Goal: Information Seeking & Learning: Learn about a topic

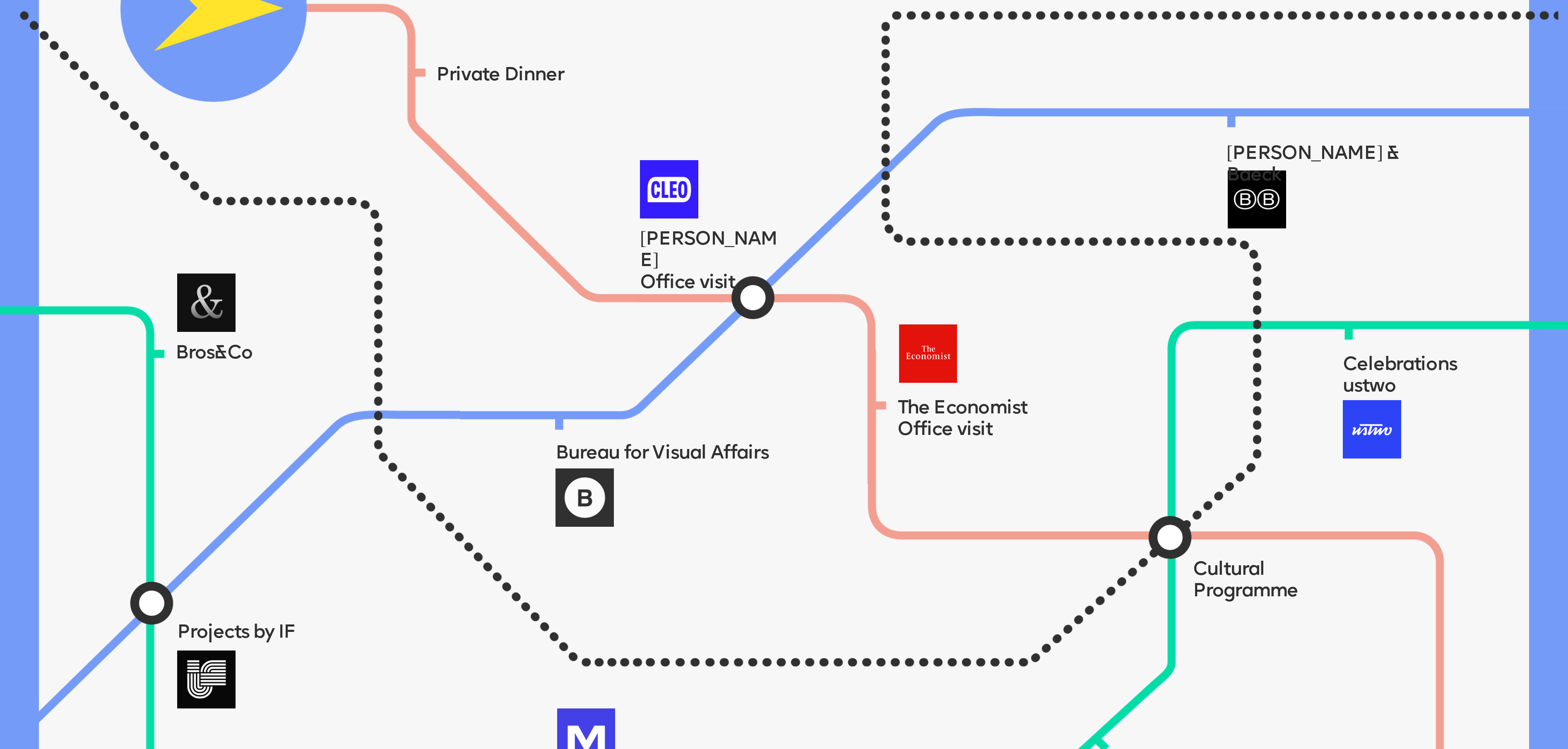
scroll to position [1407, 0]
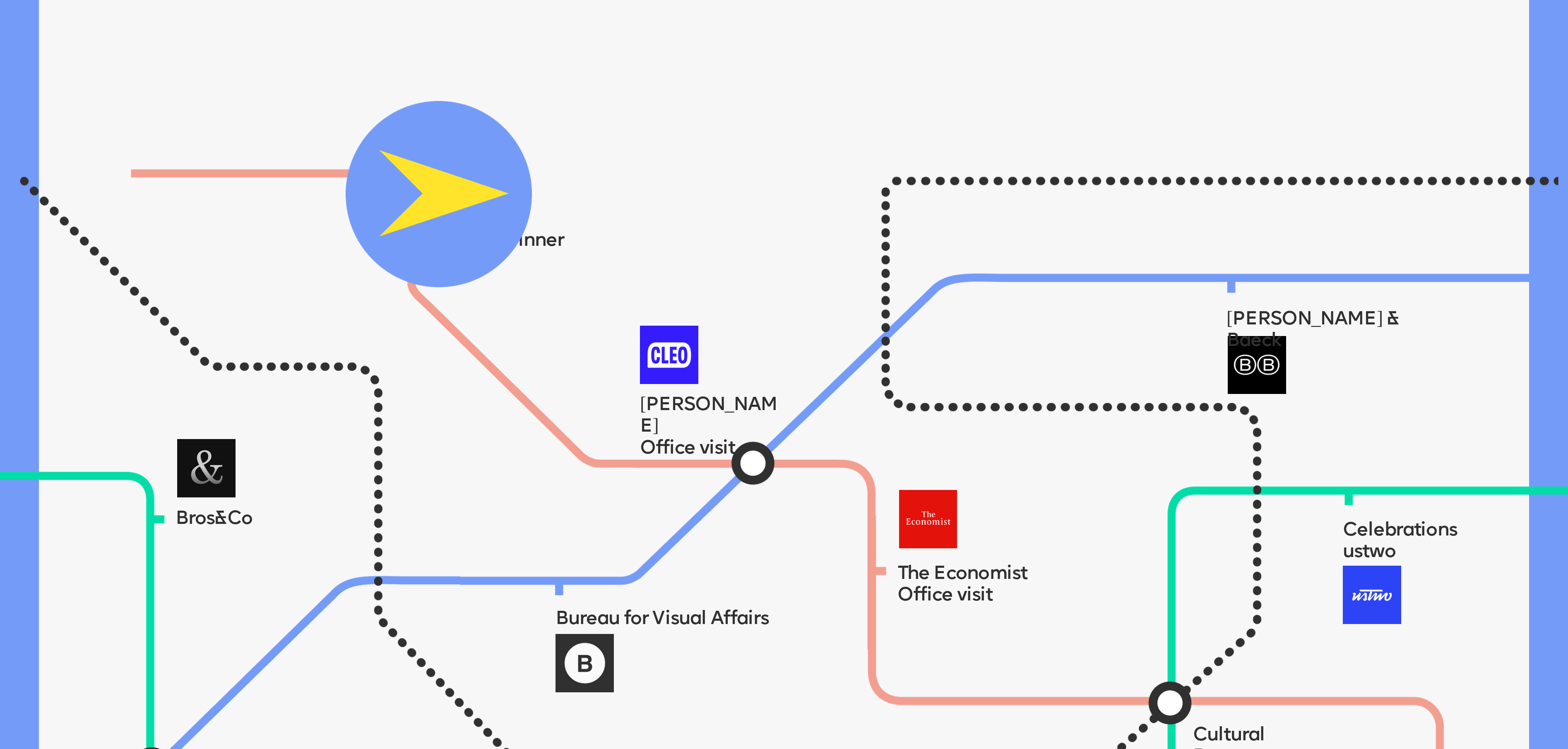
drag, startPoint x: 224, startPoint y: 192, endPoint x: 448, endPoint y: 212, distance: 224.9
click at [448, 212] on img at bounding box center [439, 194] width 186 height 186
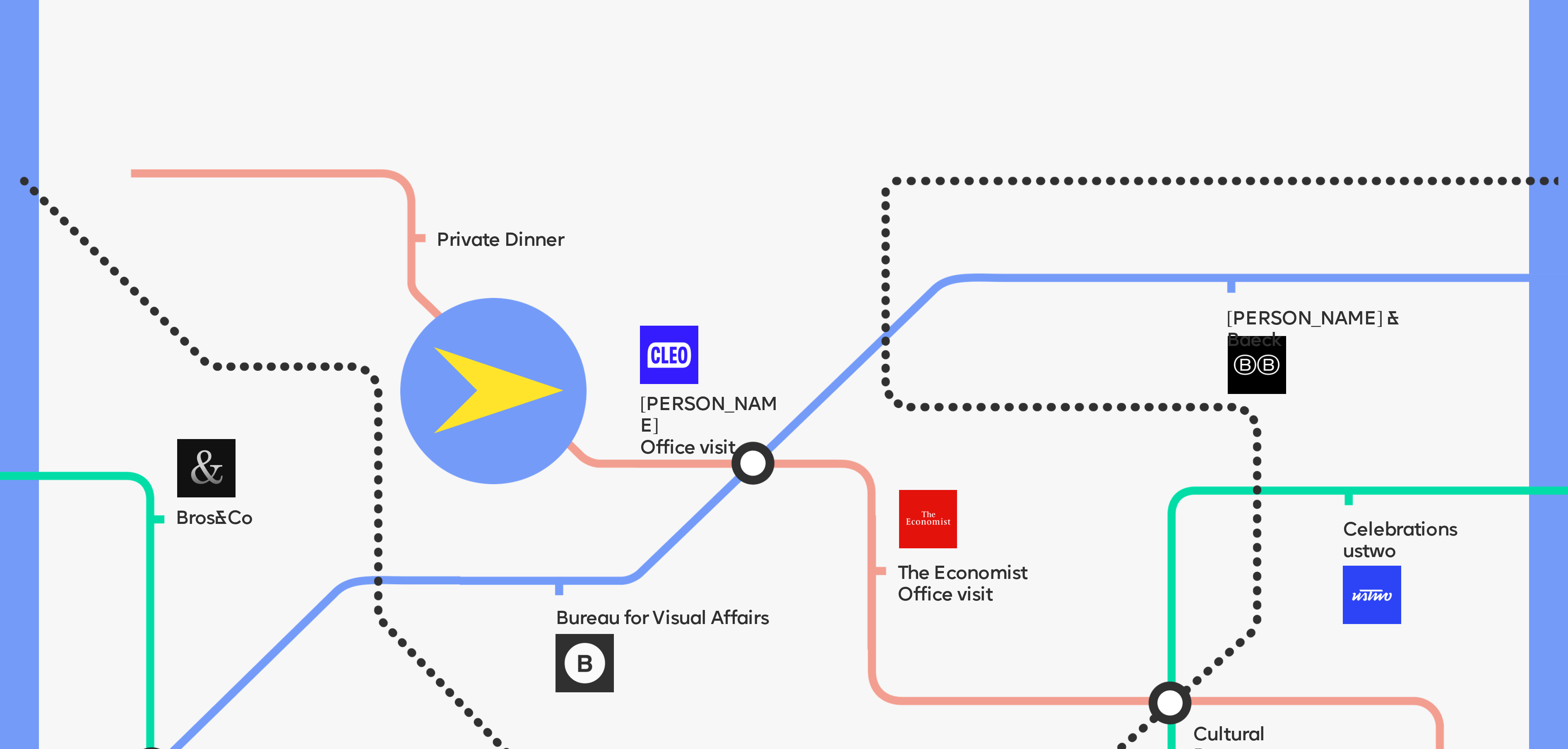
drag, startPoint x: 447, startPoint y: 183, endPoint x: 506, endPoint y: 388, distance: 213.3
click at [509, 374] on img at bounding box center [494, 391] width 186 height 186
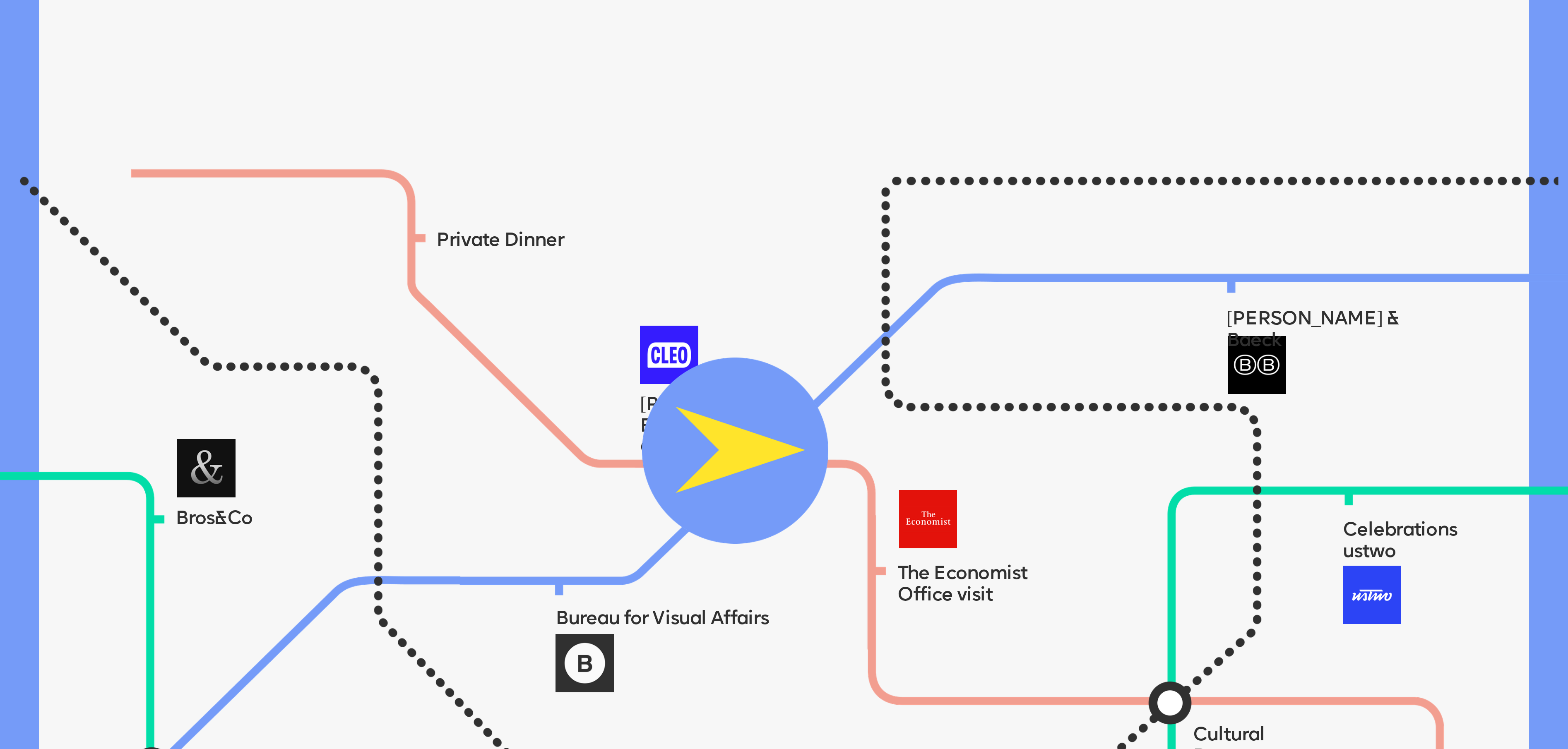
drag, startPoint x: 506, startPoint y: 388, endPoint x: 758, endPoint y: 458, distance: 261.5
click at [753, 374] on img at bounding box center [735, 451] width 186 height 186
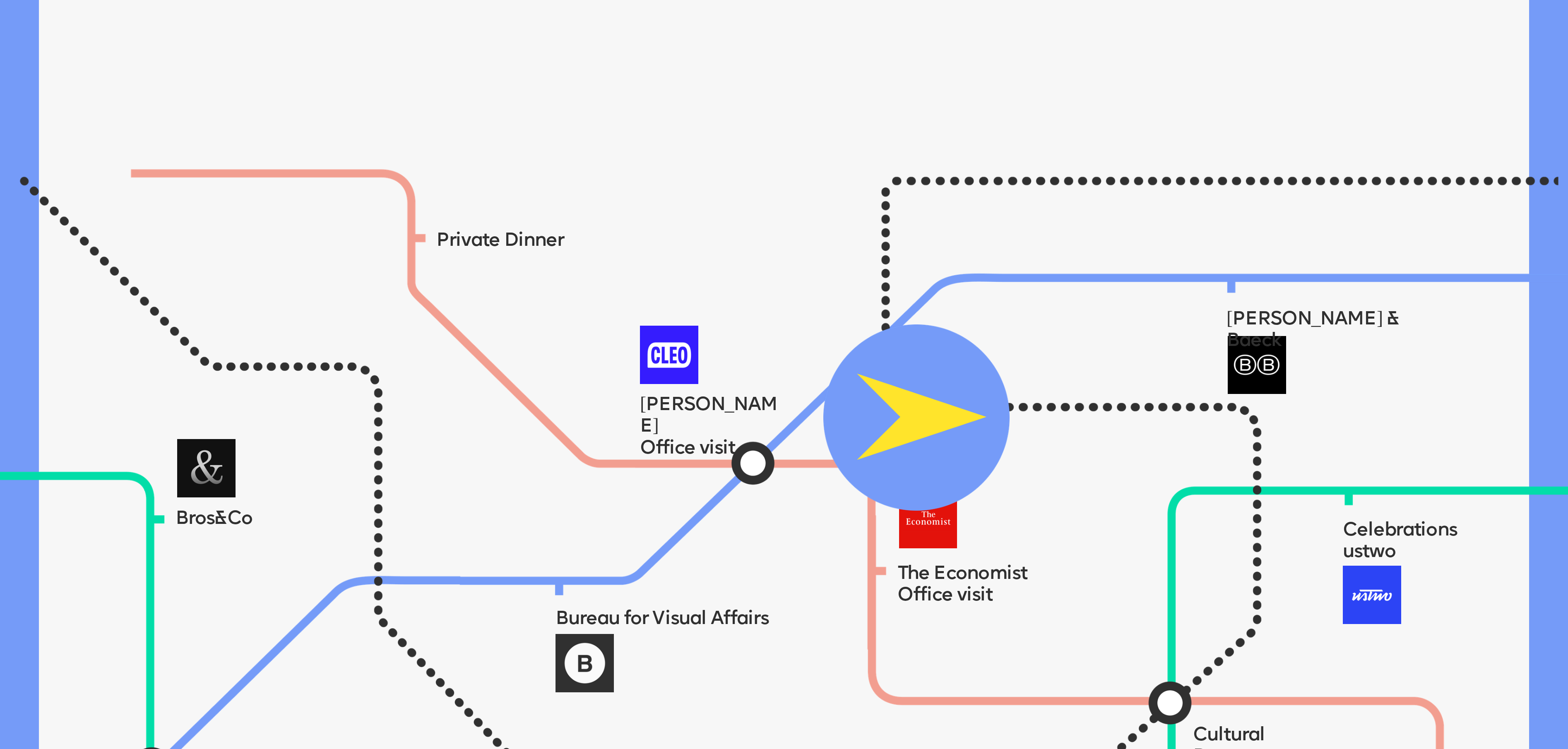
drag, startPoint x: 763, startPoint y: 465, endPoint x: 1073, endPoint y: 385, distance: 320.2
click at [783, 374] on img at bounding box center [916, 417] width 186 height 186
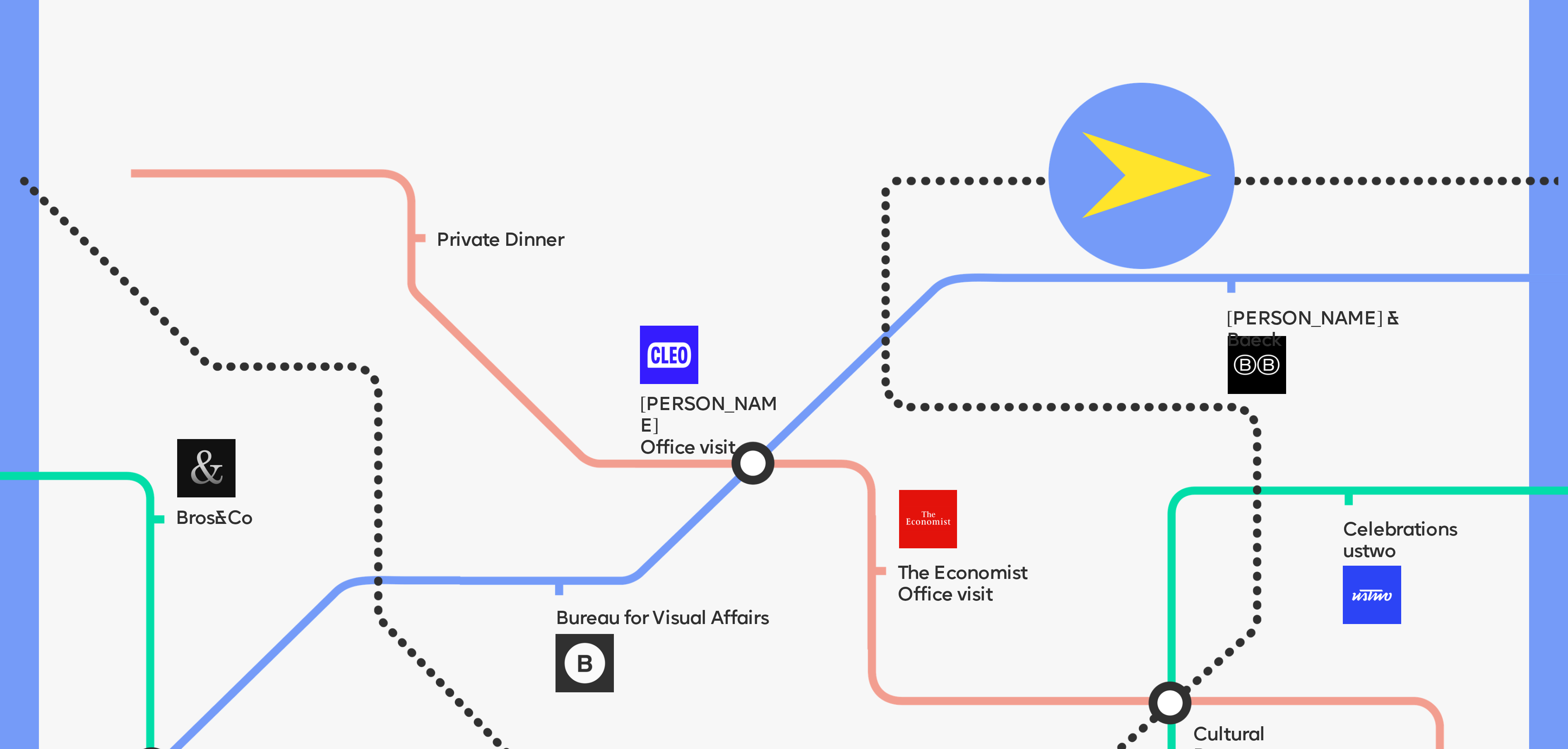
drag, startPoint x: 1072, startPoint y: 382, endPoint x: 1184, endPoint y: 154, distance: 254.0
click at [783, 154] on img at bounding box center [1142, 176] width 186 height 186
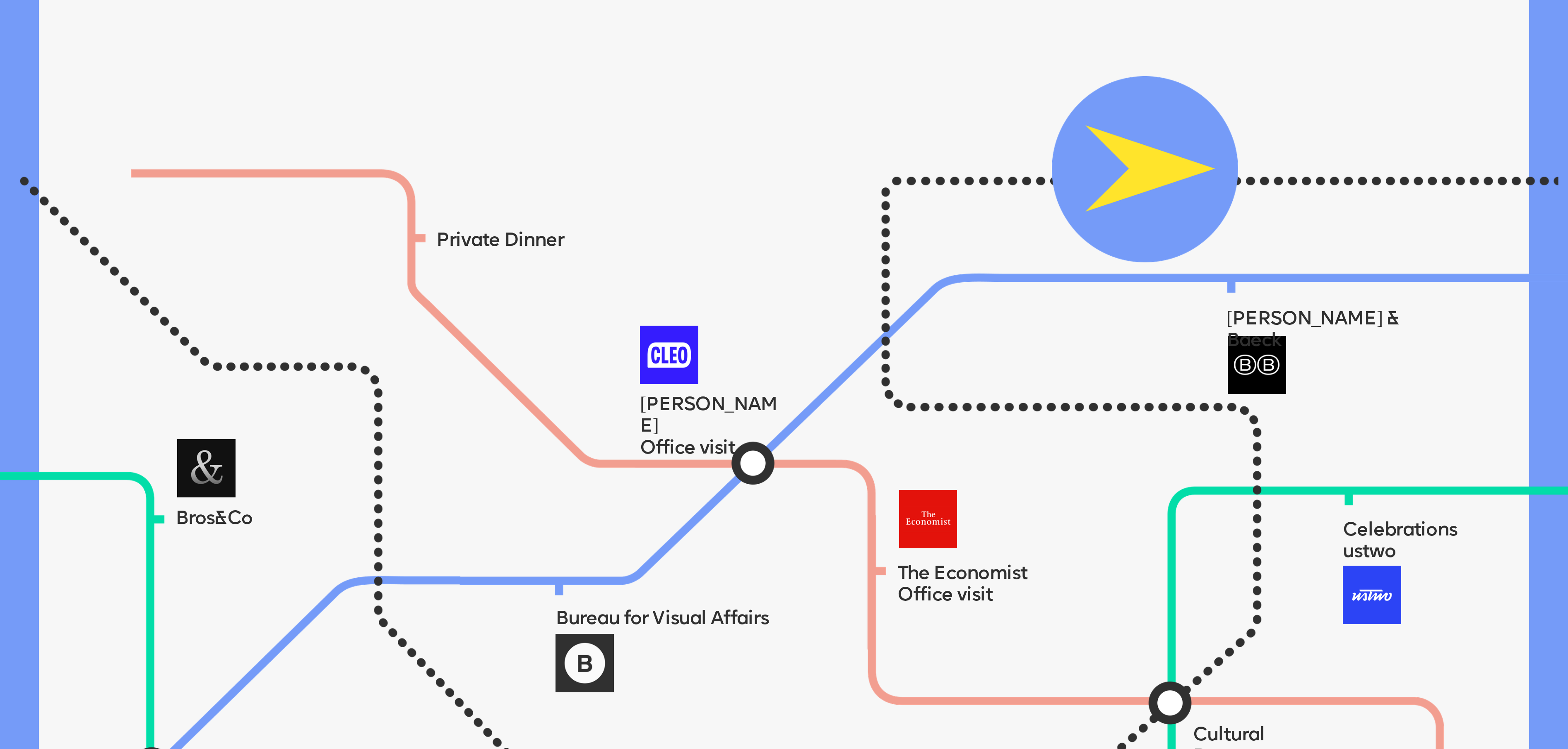
click at [783, 155] on img at bounding box center [1145, 170] width 186 height 186
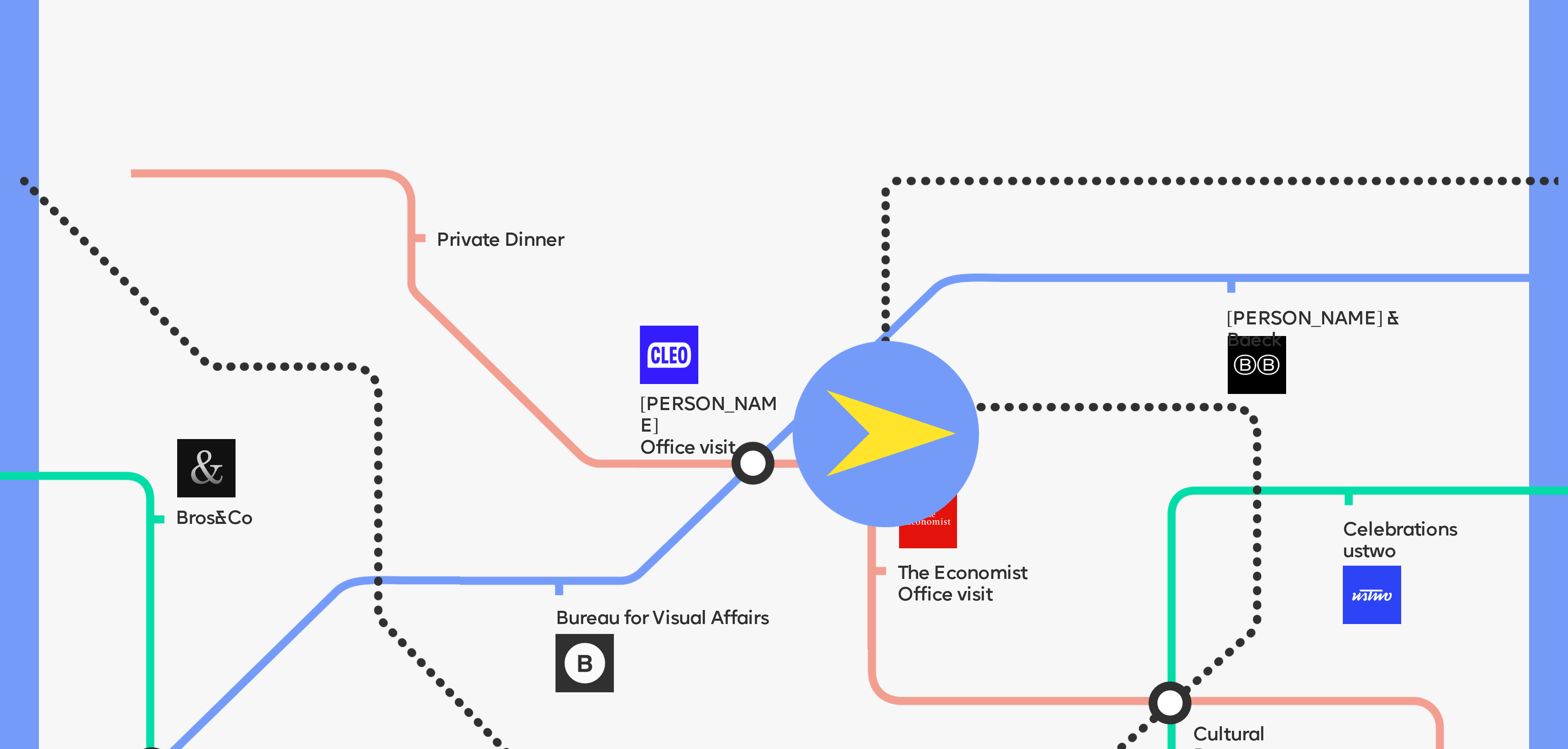
drag, startPoint x: 1127, startPoint y: 186, endPoint x: 802, endPoint y: 453, distance: 420.6
click at [783, 374] on img at bounding box center [886, 434] width 186 height 186
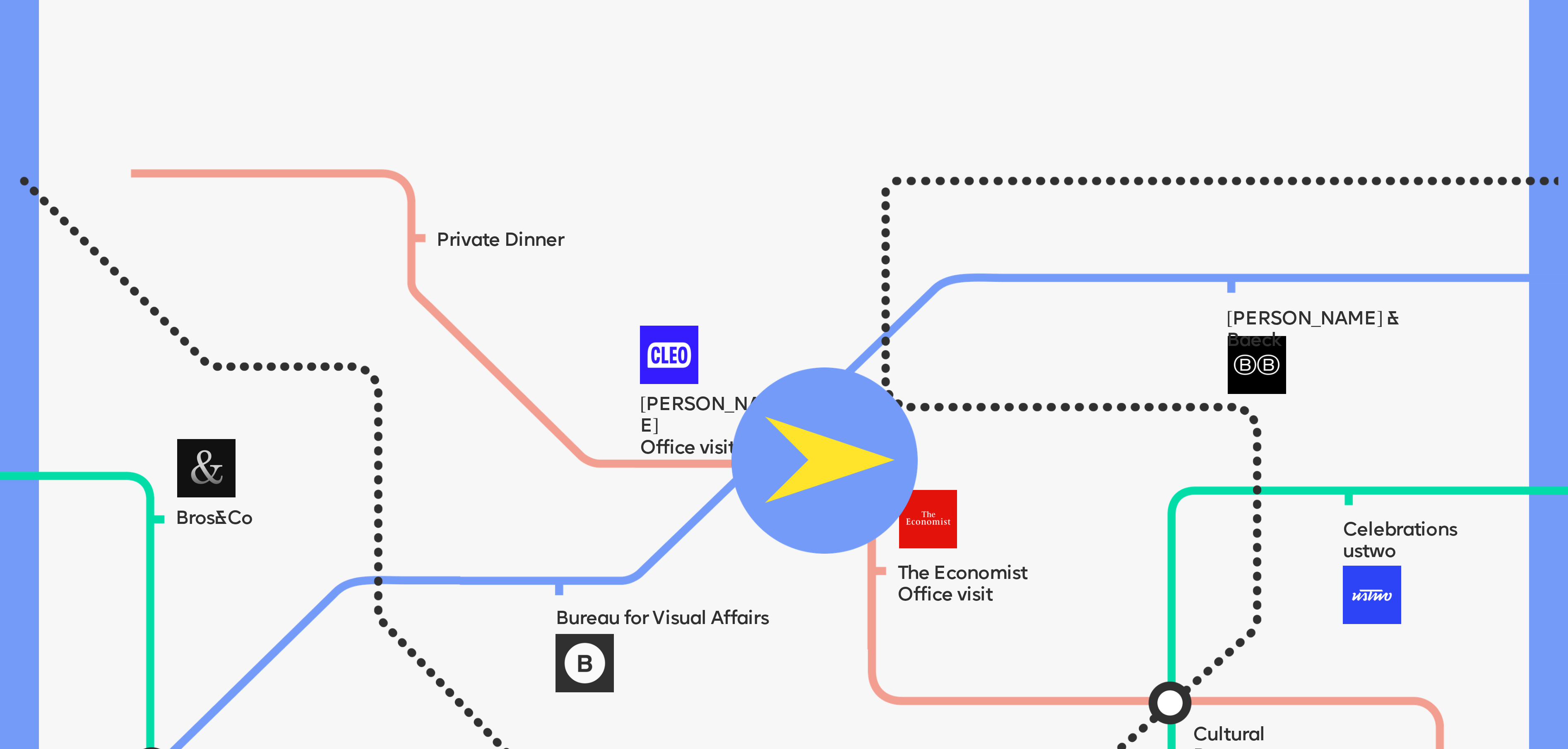
scroll to position [1738, 0]
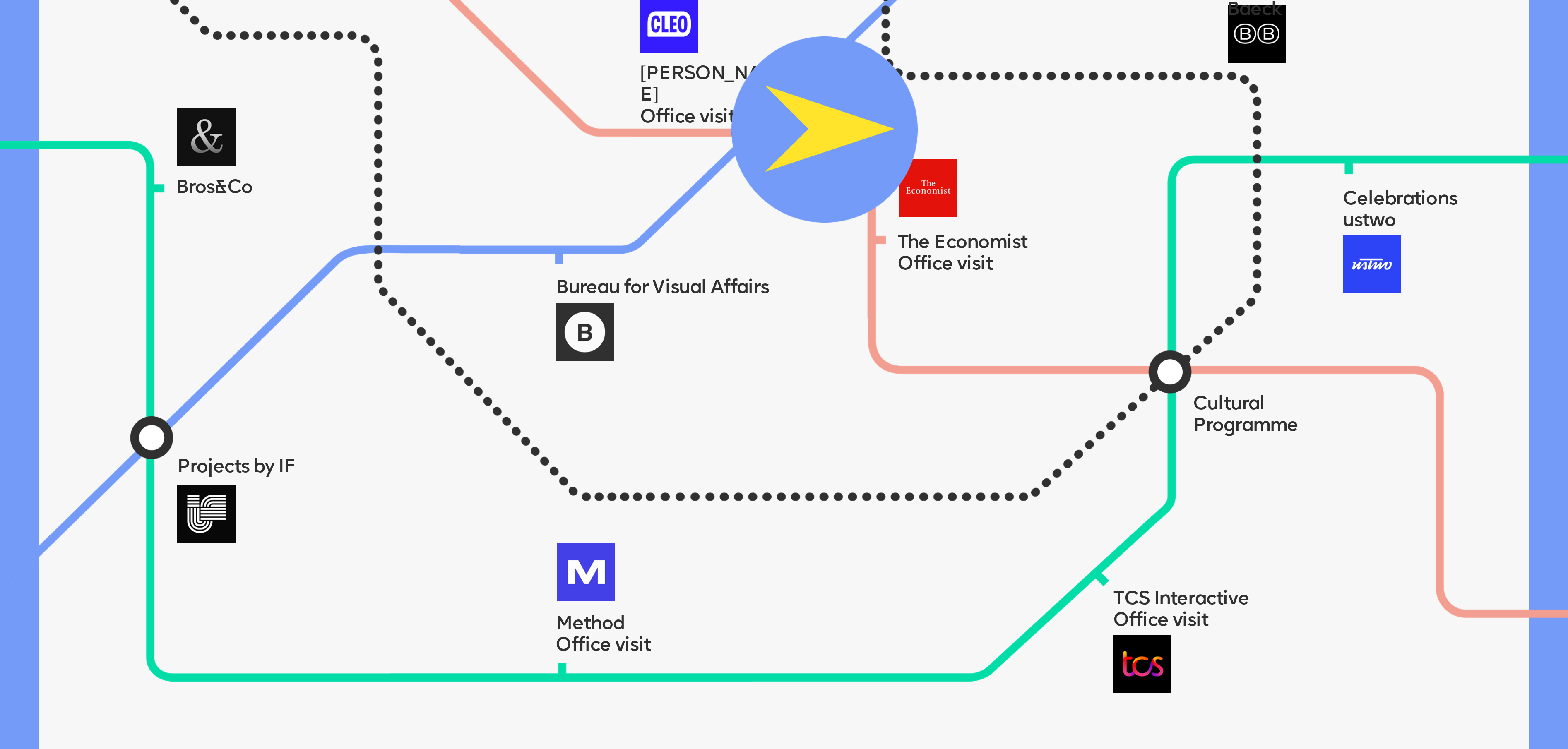
click at [783, 168] on img at bounding box center [825, 130] width 186 height 186
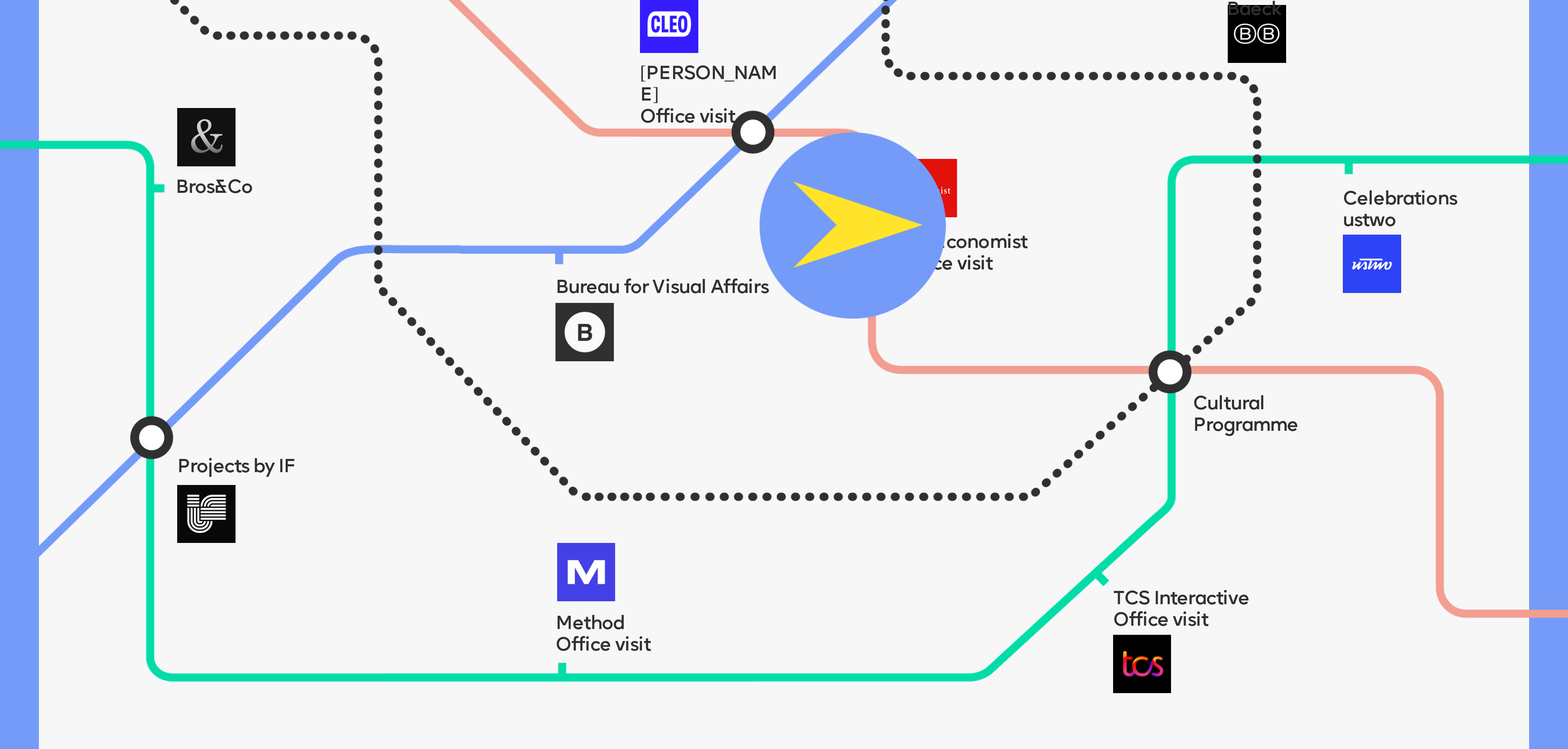
drag, startPoint x: 811, startPoint y: 149, endPoint x: 947, endPoint y: 279, distance: 188.1
click at [783, 279] on img at bounding box center [852, 225] width 186 height 186
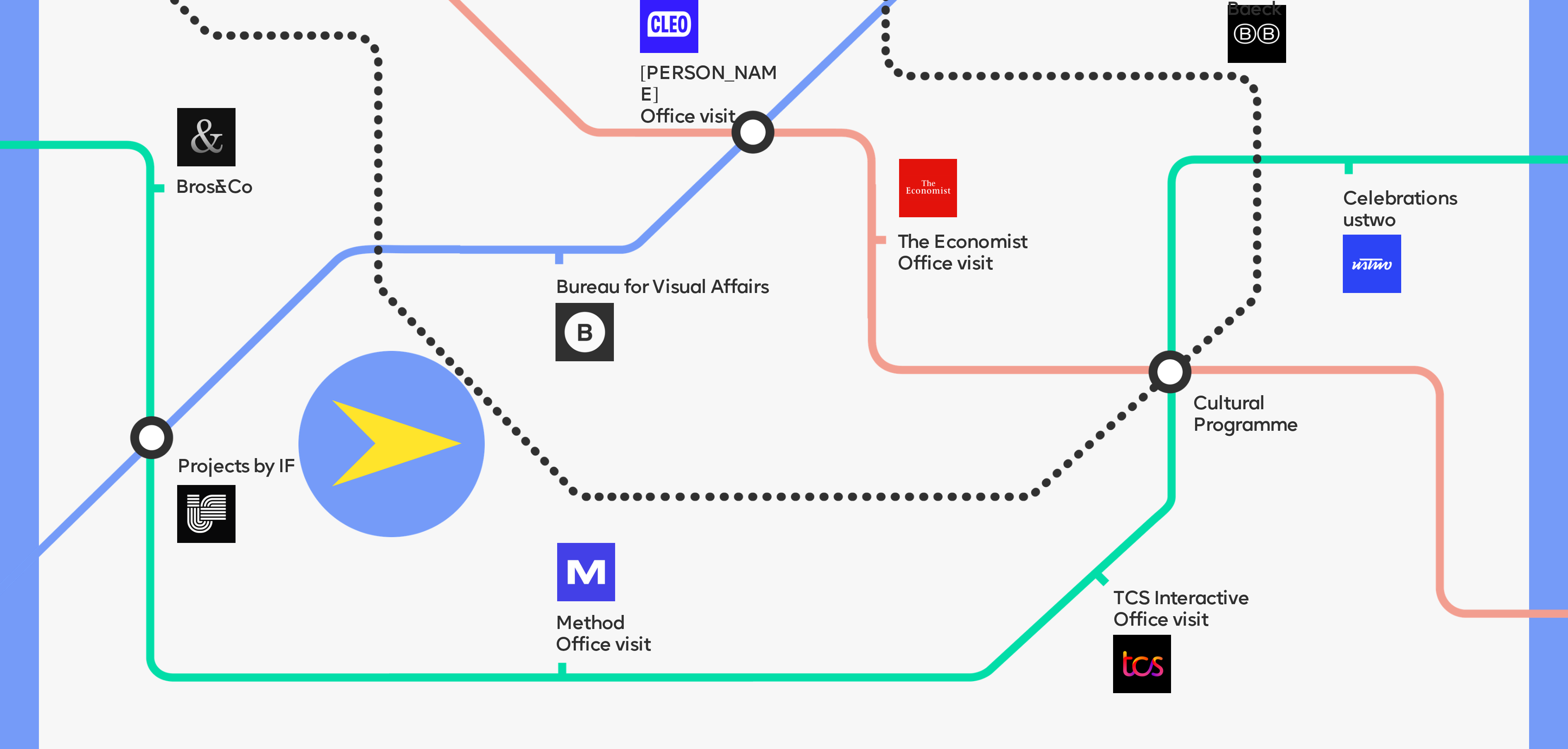
drag, startPoint x: 946, startPoint y: 275, endPoint x: 376, endPoint y: 459, distance: 599.0
click at [376, 374] on img at bounding box center [392, 444] width 186 height 186
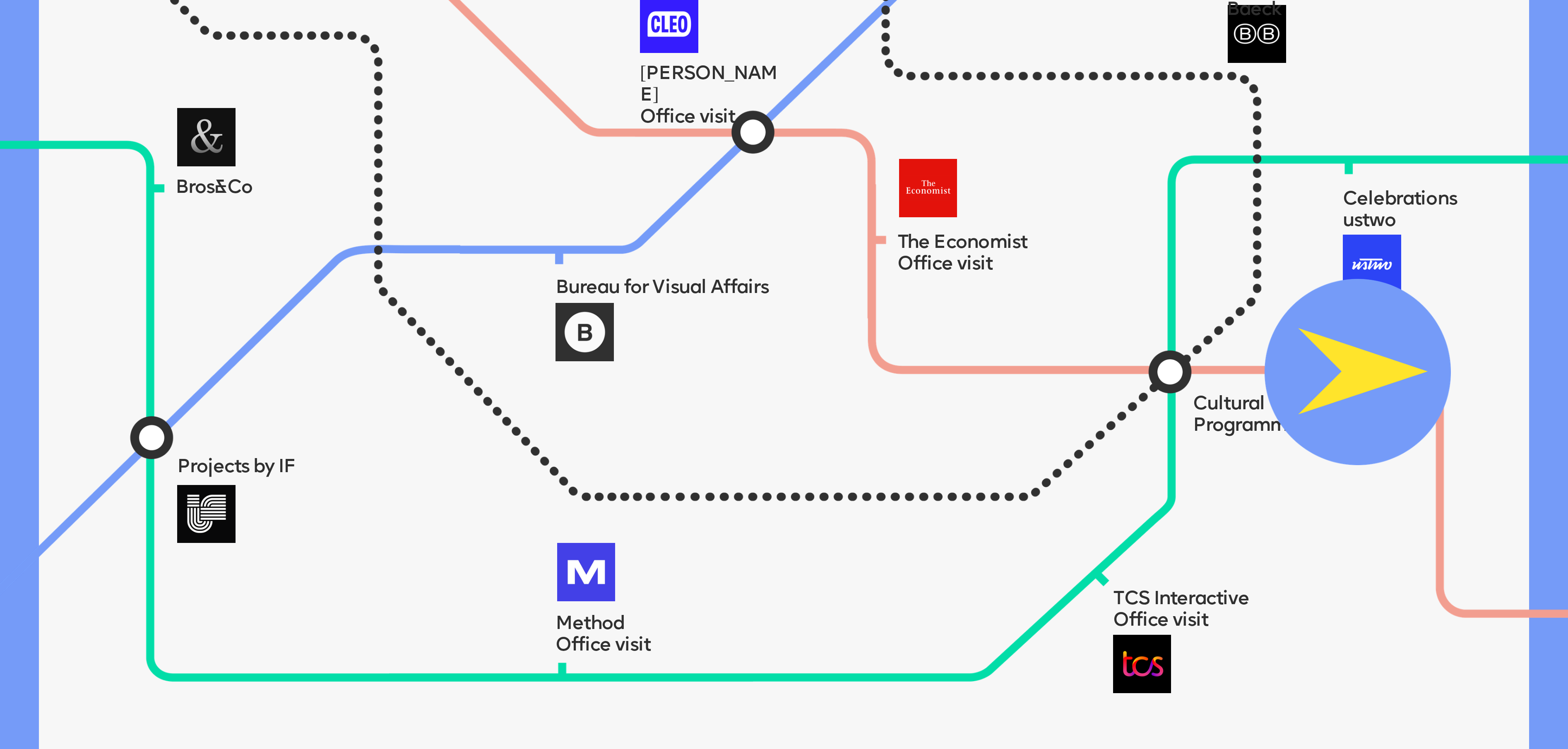
drag, startPoint x: 360, startPoint y: 430, endPoint x: 1350, endPoint y: 380, distance: 991.3
click at [783, 373] on img at bounding box center [1358, 372] width 186 height 186
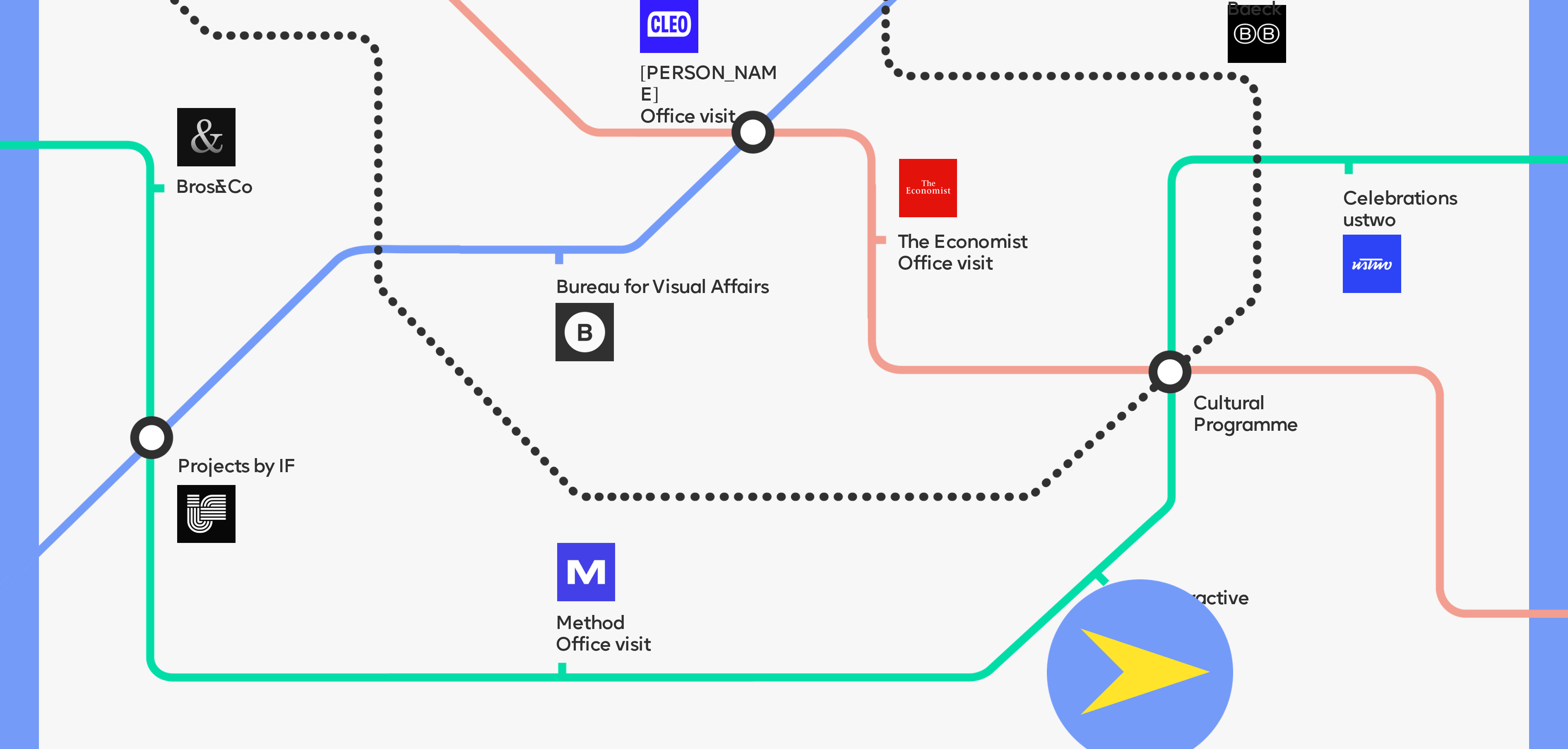
drag, startPoint x: 1349, startPoint y: 380, endPoint x: 1125, endPoint y: 661, distance: 359.4
click at [783, 374] on img at bounding box center [1140, 673] width 186 height 186
click at [783, 374] on img at bounding box center [1136, 670] width 186 height 186
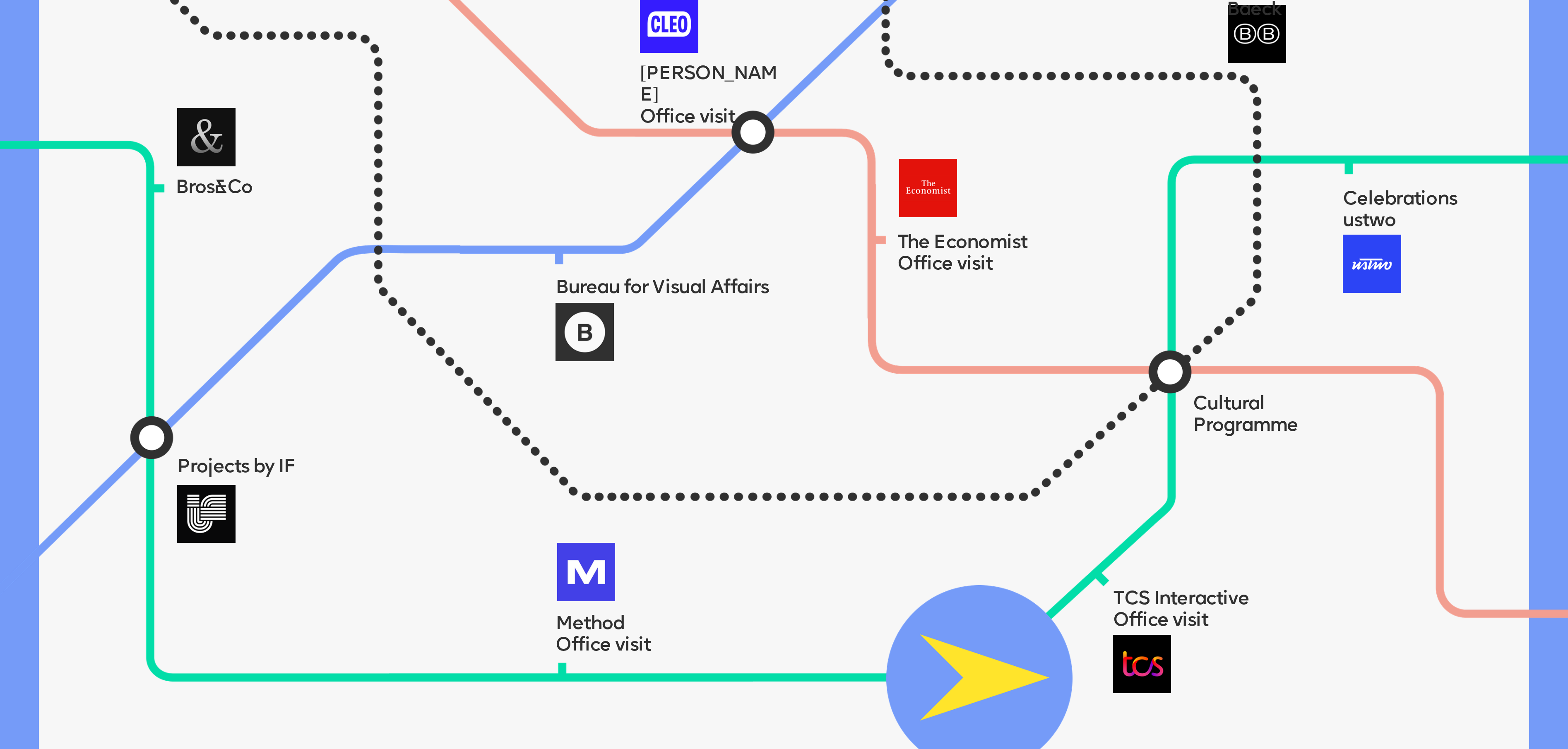
drag, startPoint x: 1107, startPoint y: 666, endPoint x: 854, endPoint y: 583, distance: 266.3
click at [783, 374] on img at bounding box center [979, 678] width 186 height 186
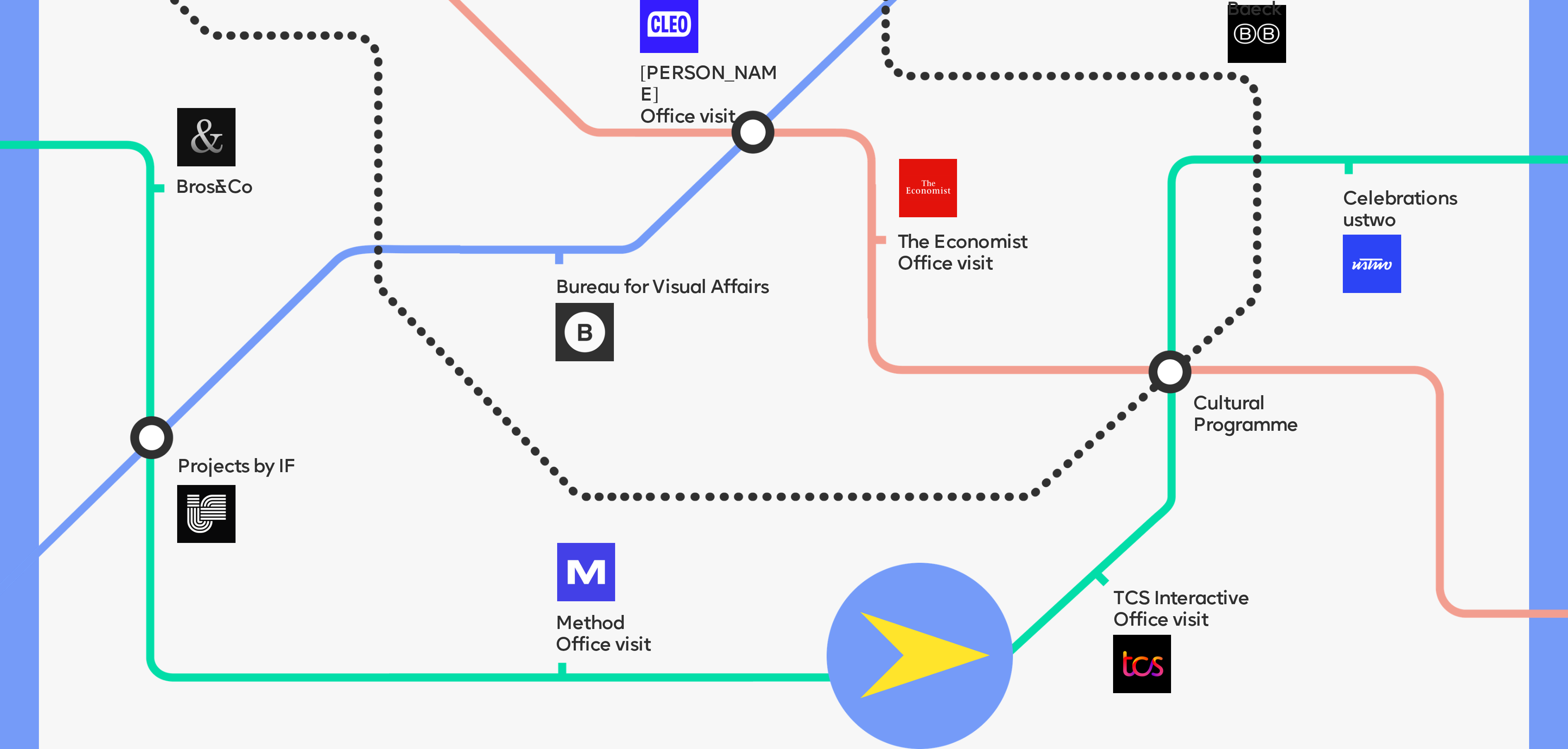
scroll to position [2069, 0]
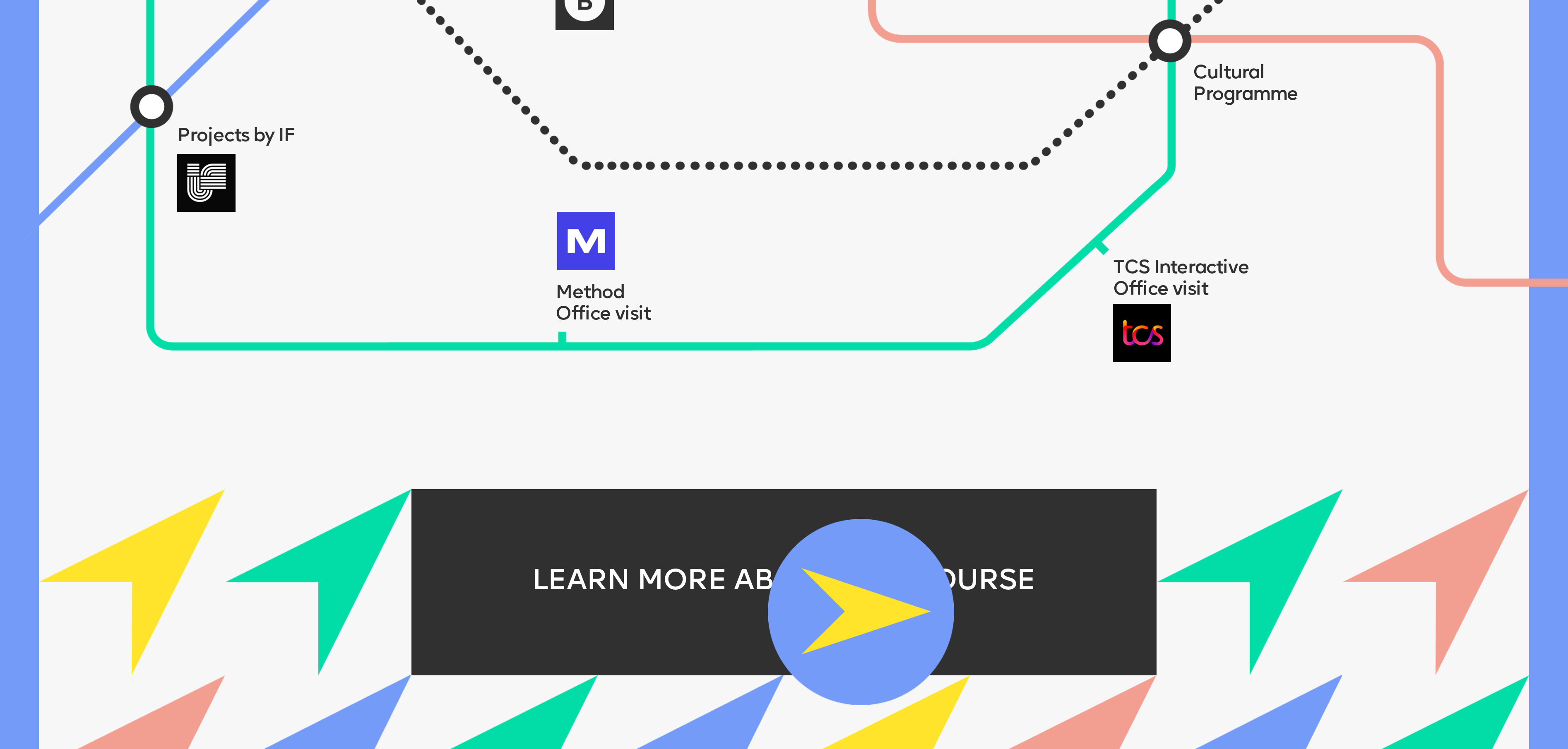
drag, startPoint x: 918, startPoint y: 300, endPoint x: 854, endPoint y: 591, distance: 298.0
click at [783, 374] on img at bounding box center [861, 612] width 186 height 186
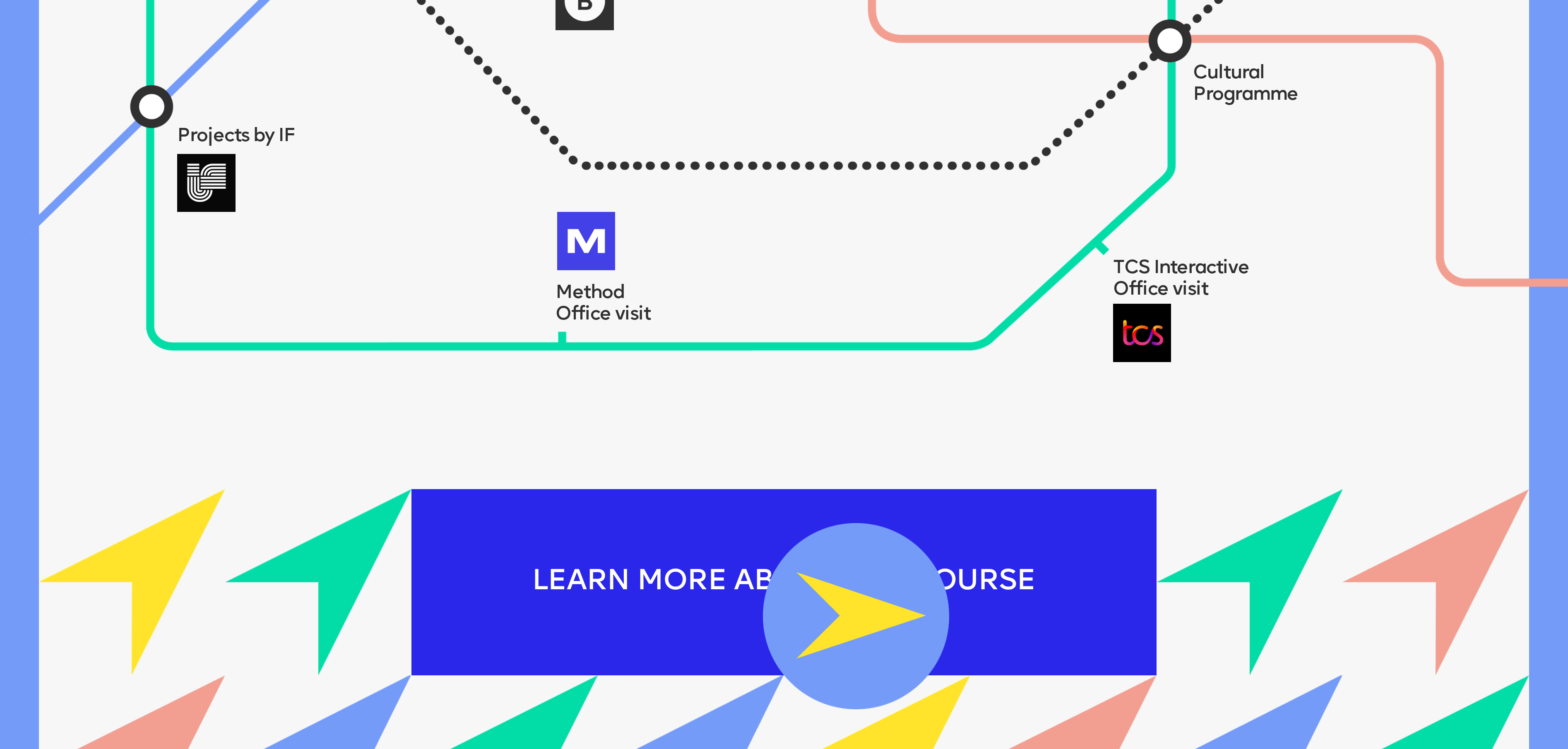
scroll to position [2182, 0]
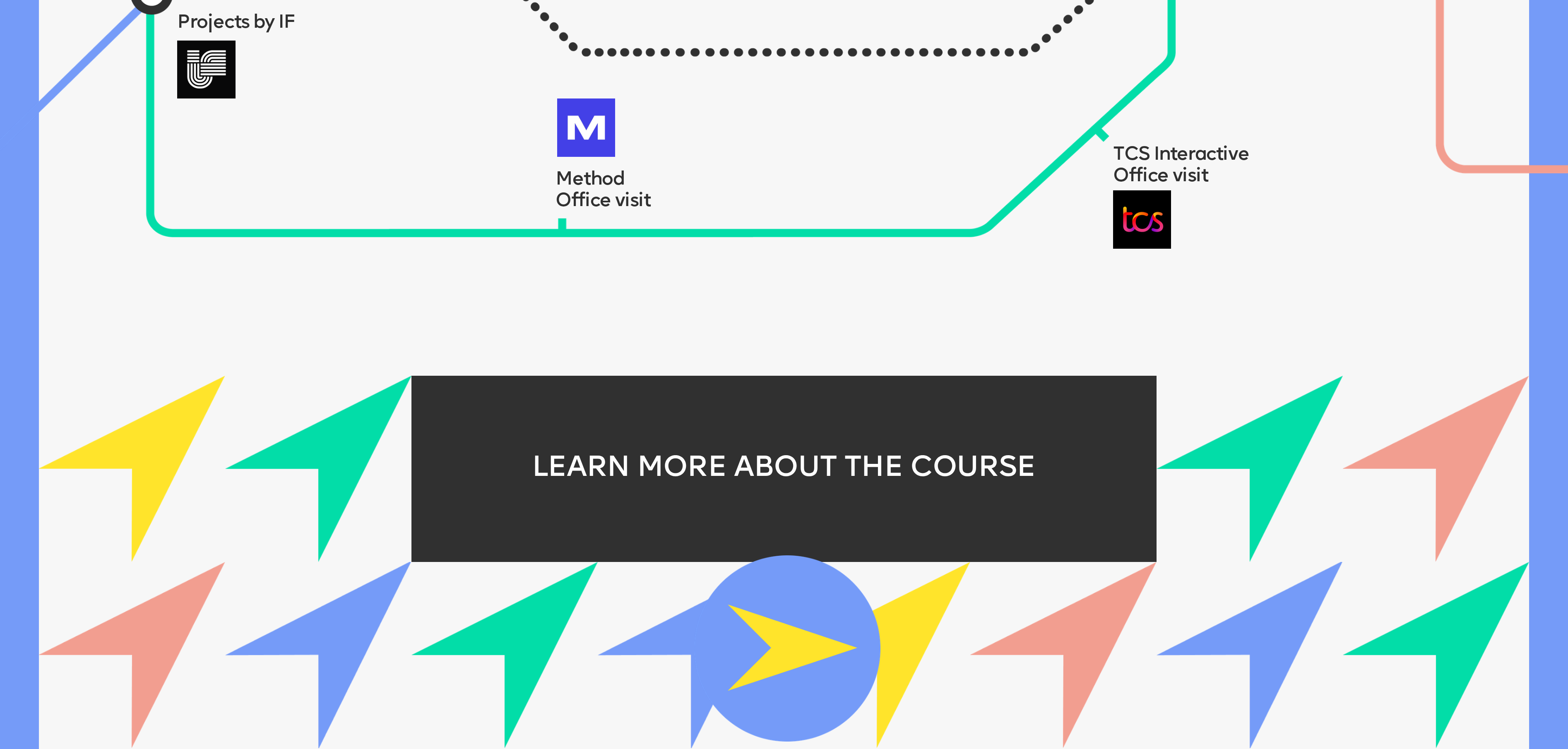
drag, startPoint x: 845, startPoint y: 456, endPoint x: 559, endPoint y: 518, distance: 292.6
click at [743, 374] on img at bounding box center [788, 649] width 186 height 186
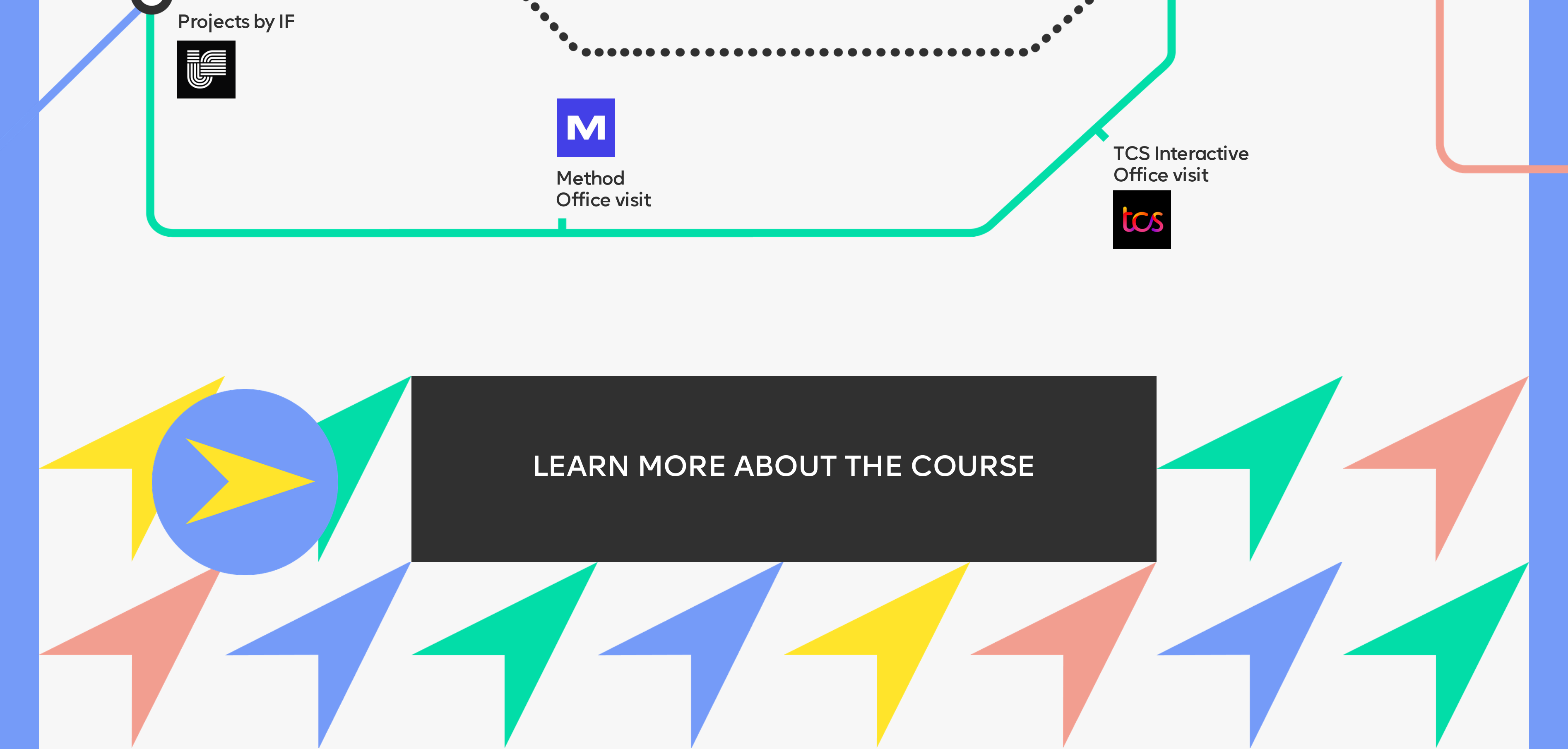
drag, startPoint x: 802, startPoint y: 652, endPoint x: 343, endPoint y: 483, distance: 489.1
click at [338, 374] on img at bounding box center [245, 482] width 186 height 186
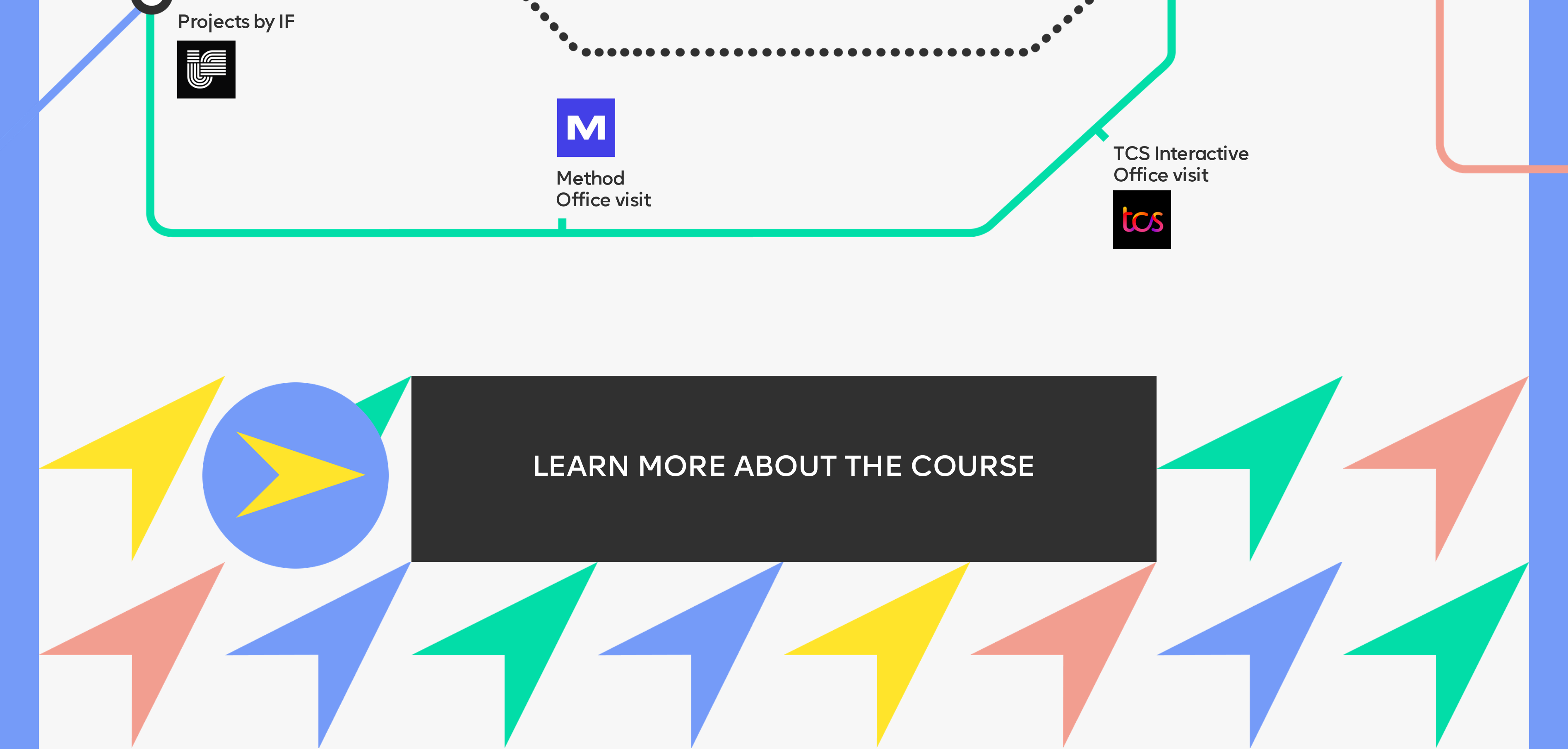
click at [329, 374] on img at bounding box center [296, 476] width 186 height 186
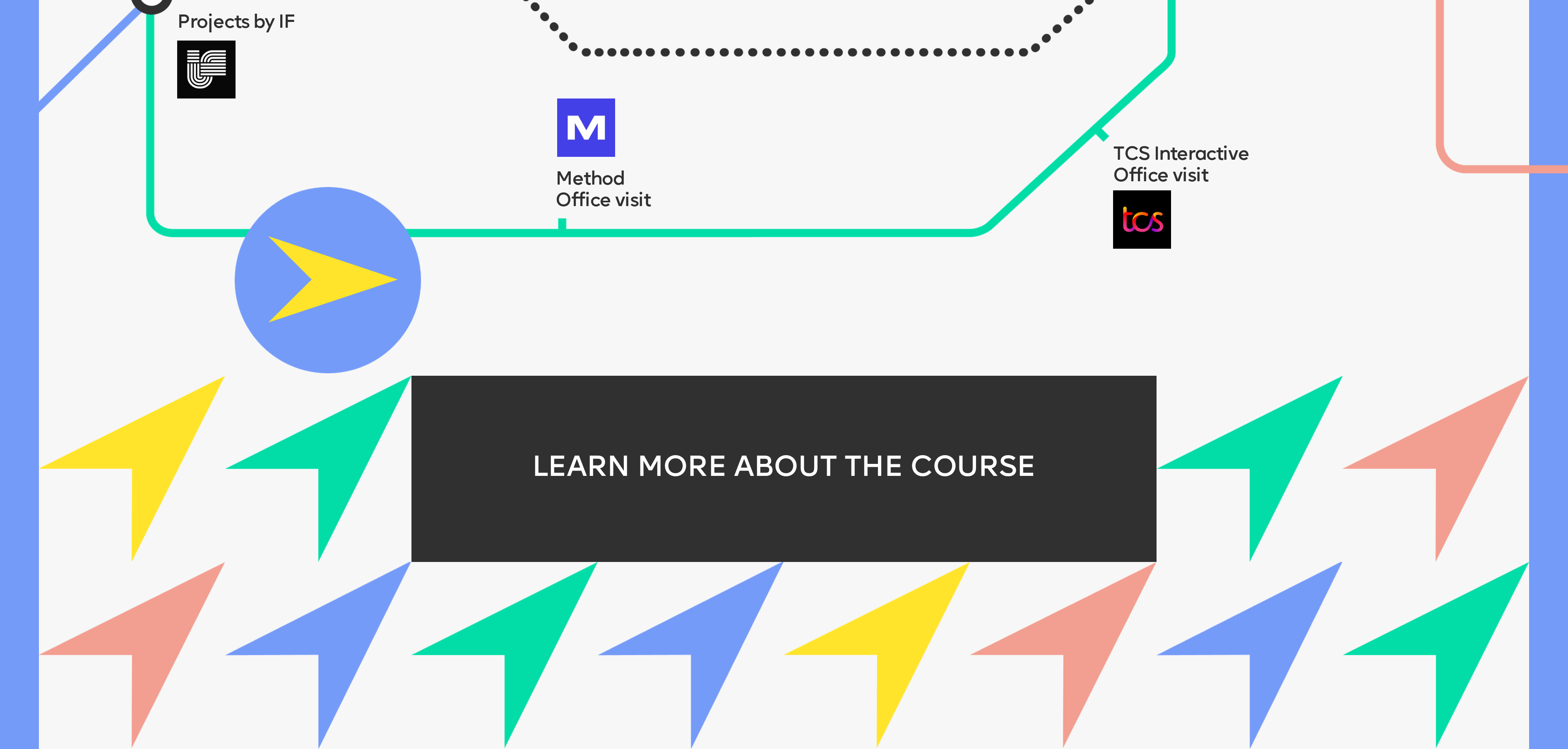
drag, startPoint x: 295, startPoint y: 476, endPoint x: 334, endPoint y: 277, distance: 202.8
click at [331, 279] on img at bounding box center [328, 280] width 186 height 186
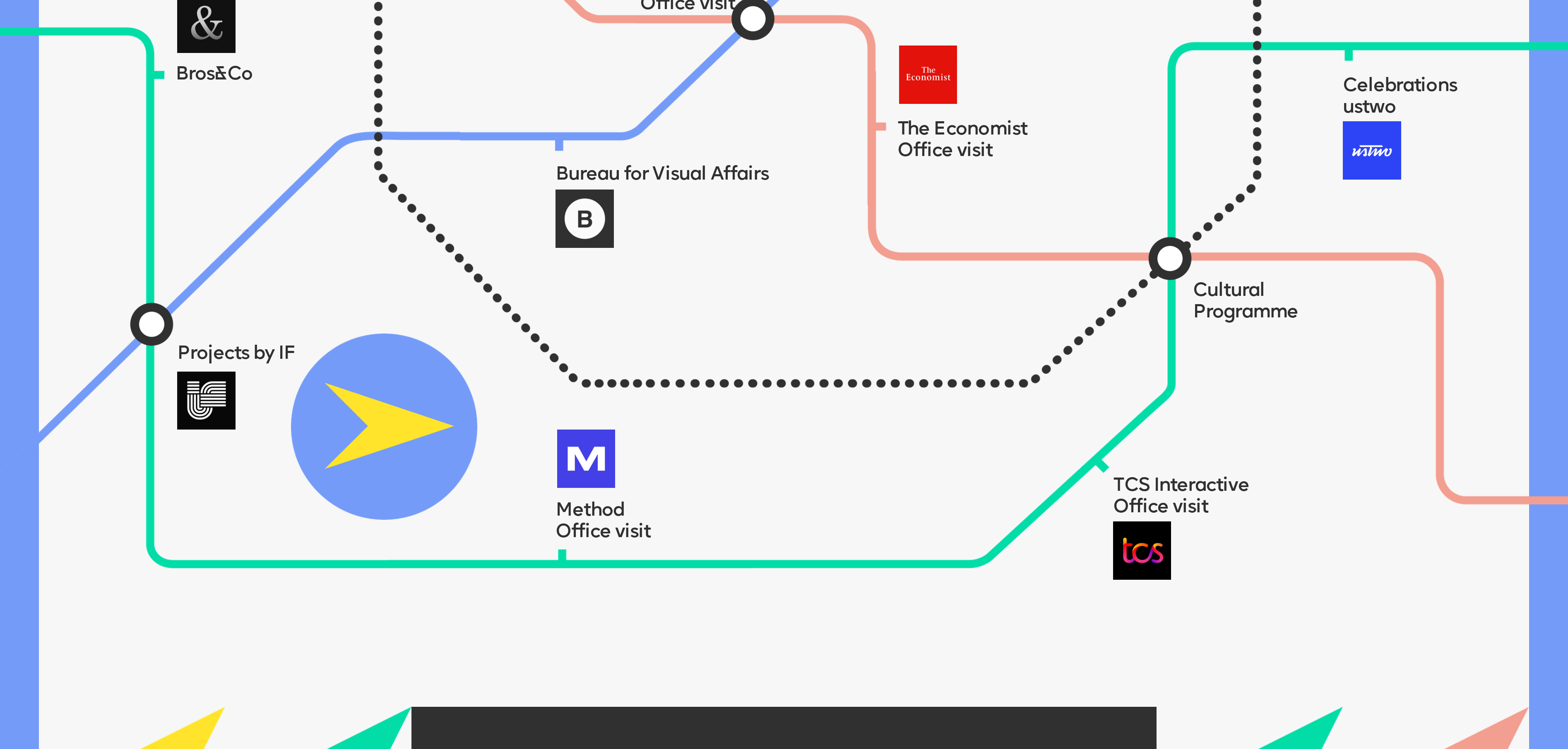
drag, startPoint x: 298, startPoint y: 594, endPoint x: 725, endPoint y: 194, distance: 585.1
click at [477, 334] on img at bounding box center [384, 427] width 186 height 186
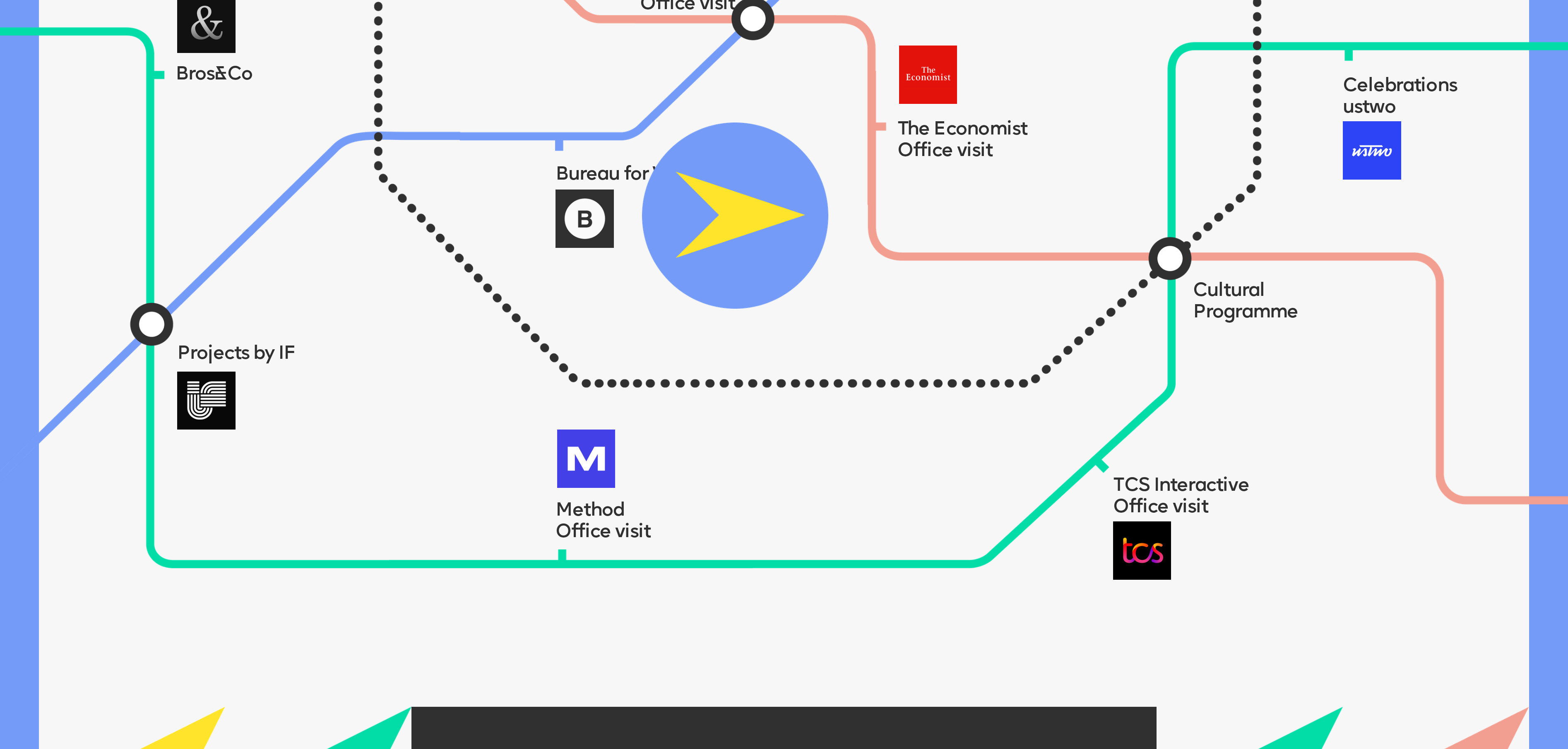
scroll to position [1603, 0]
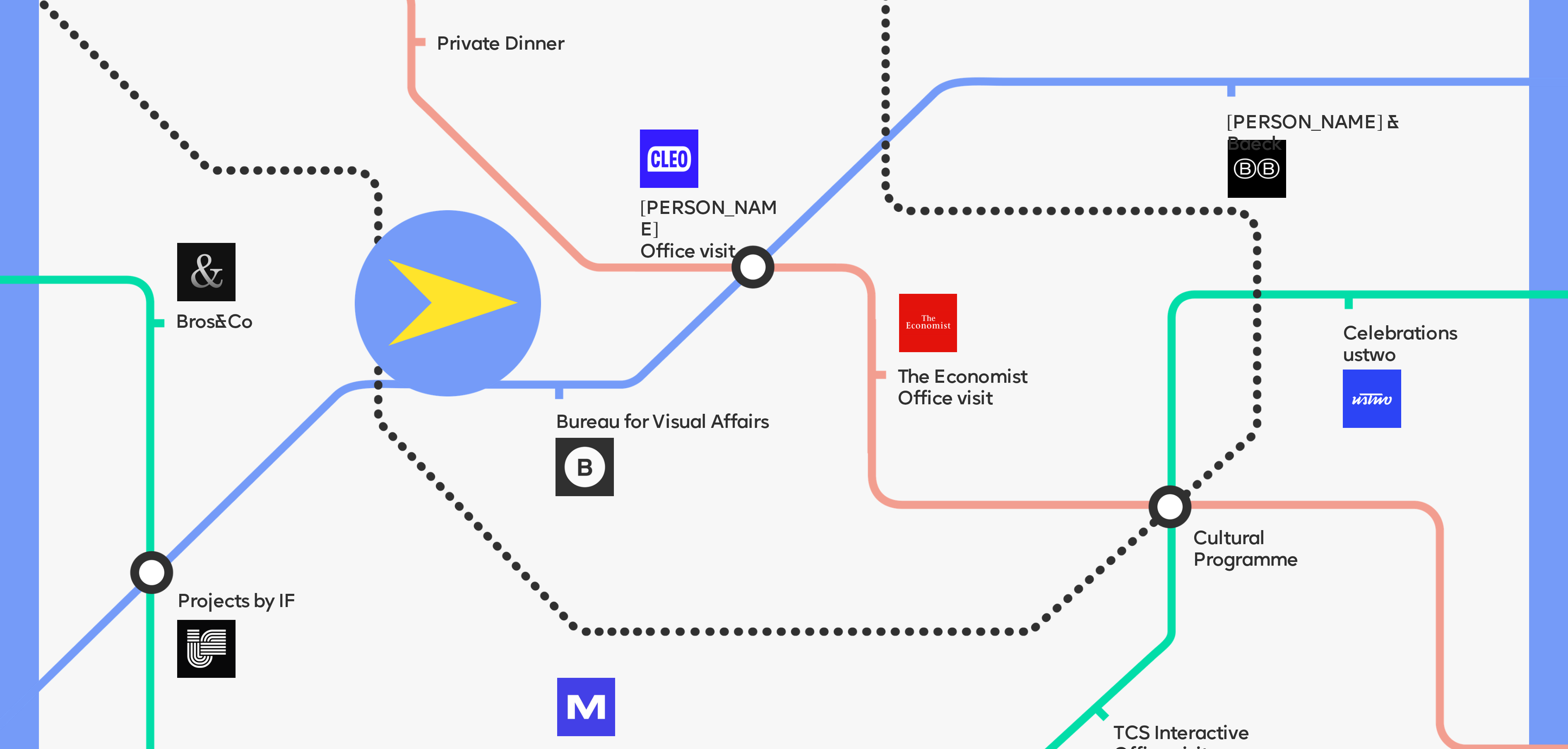
drag, startPoint x: 721, startPoint y: 432, endPoint x: 289, endPoint y: 259, distance: 465.4
click at [355, 263] on img at bounding box center [448, 304] width 186 height 186
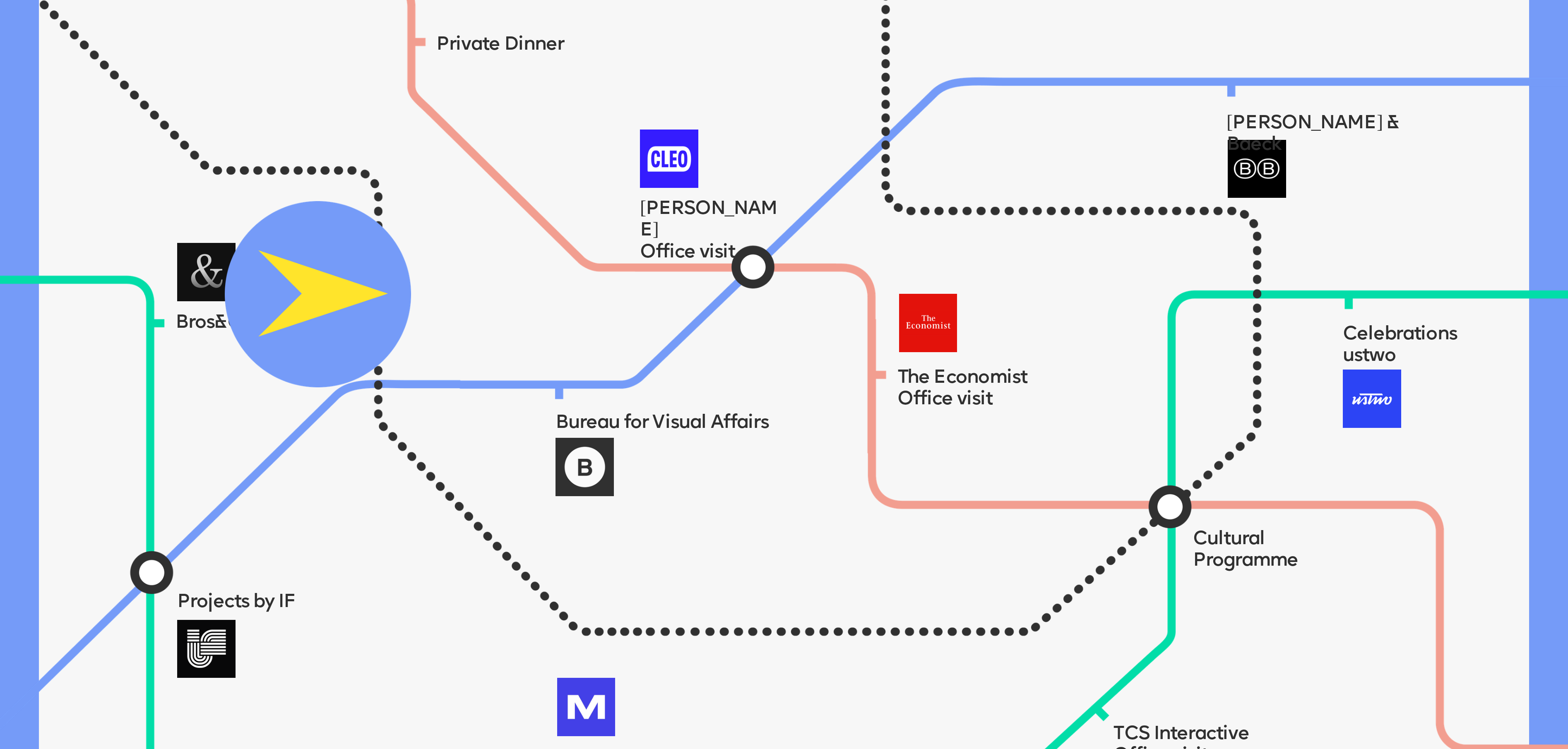
scroll to position [1272, 0]
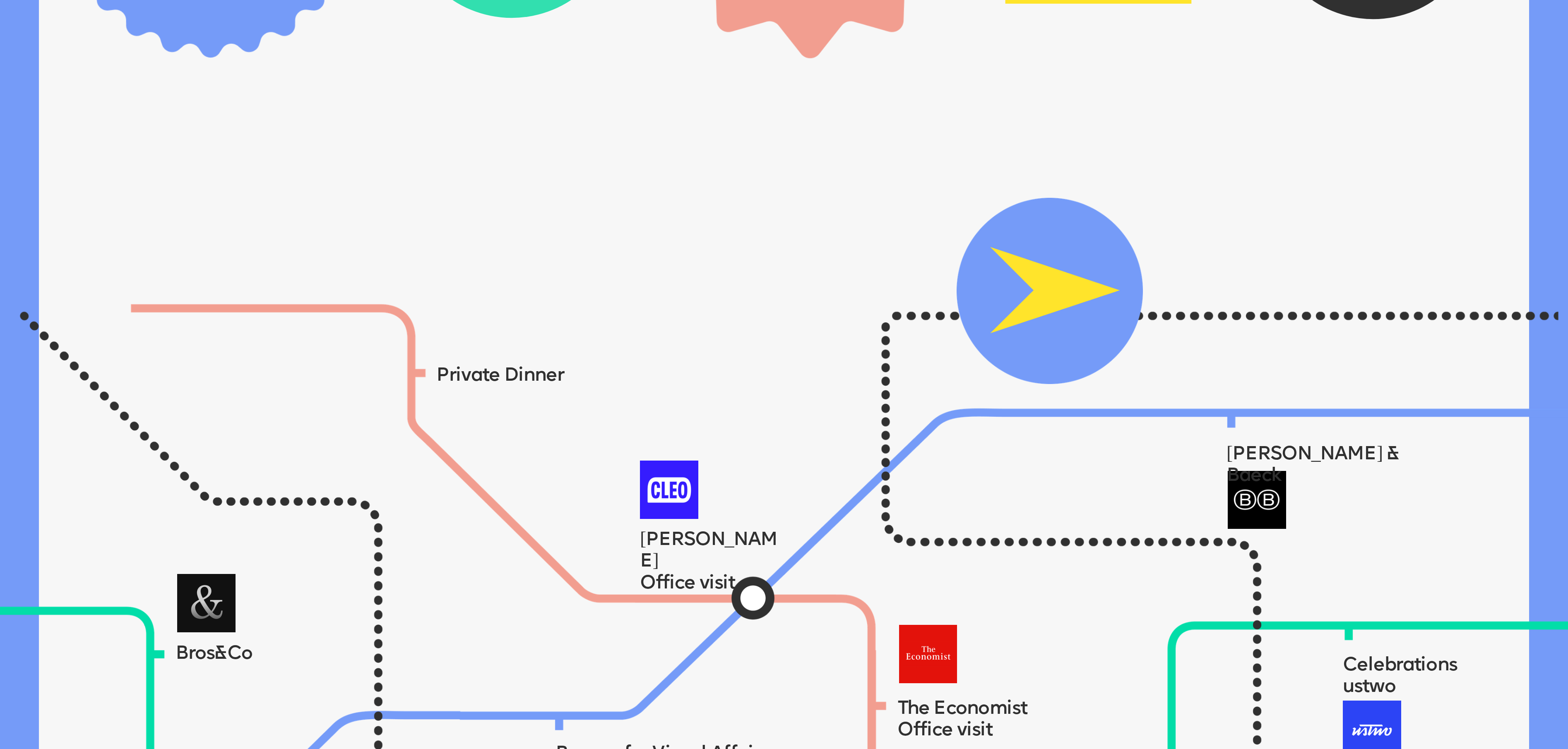
drag, startPoint x: 331, startPoint y: 564, endPoint x: 1063, endPoint y: 229, distance: 805.0
click at [783, 229] on img at bounding box center [1049, 291] width 186 height 186
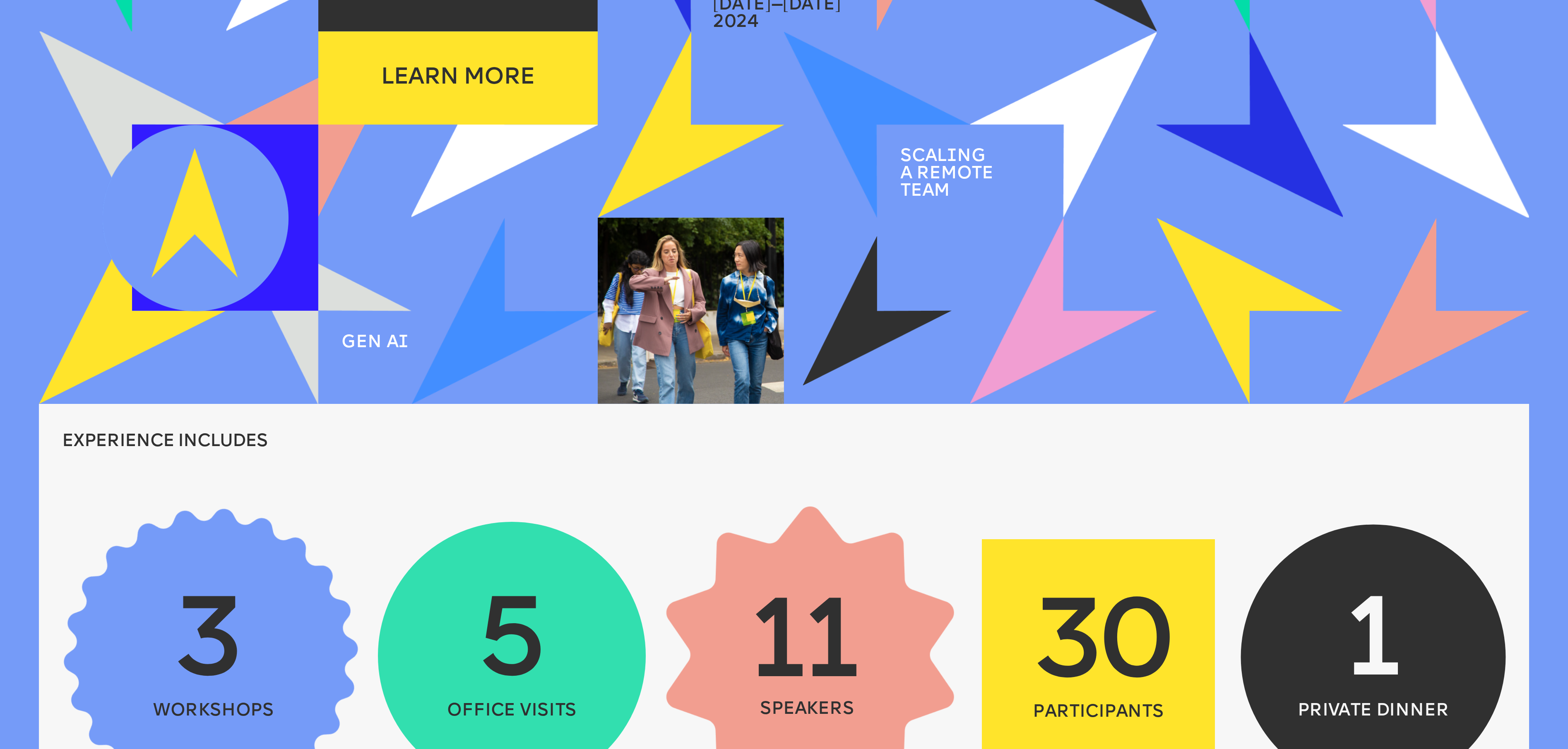
scroll to position [361, 0]
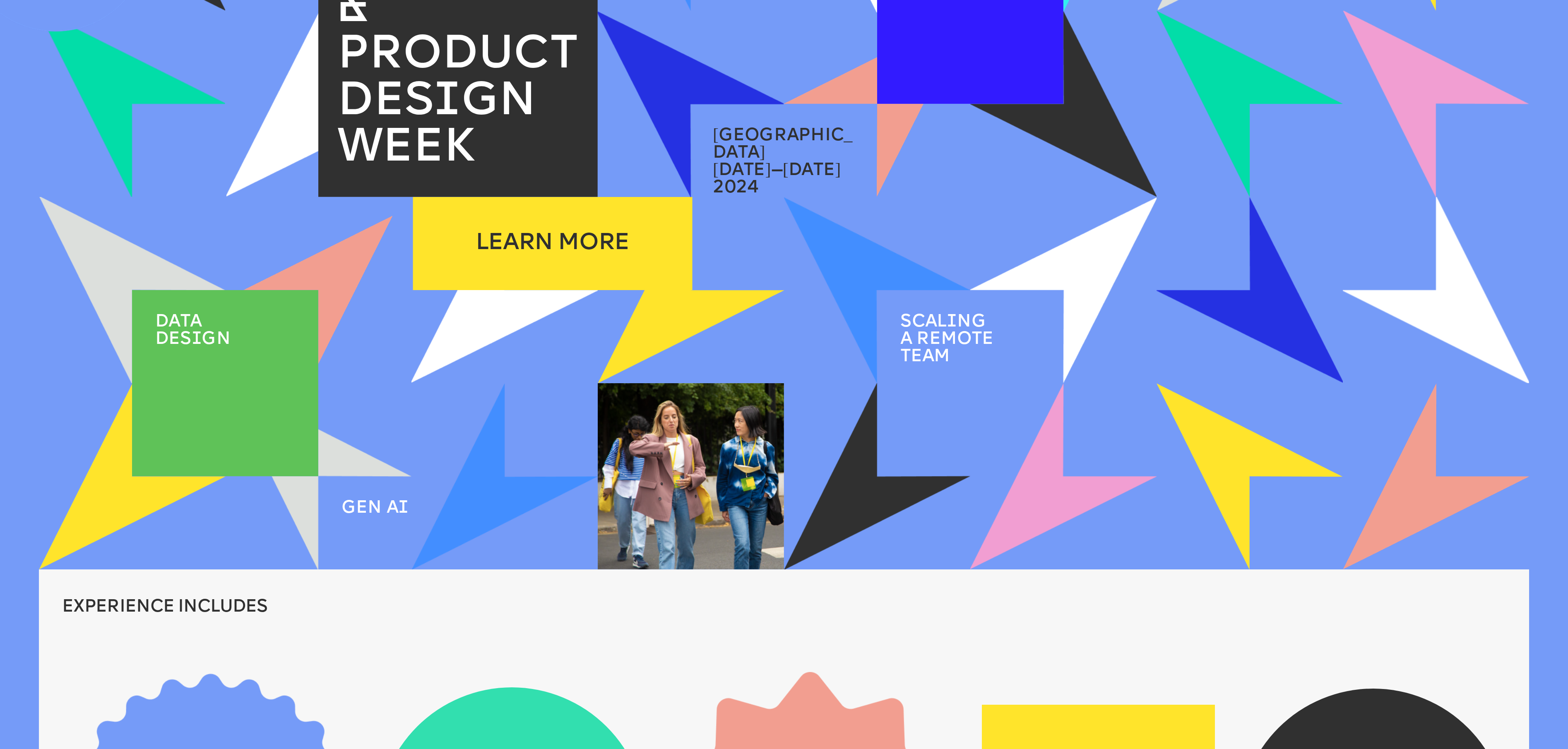
drag, startPoint x: 215, startPoint y: 364, endPoint x: 661, endPoint y: 225, distance: 467.2
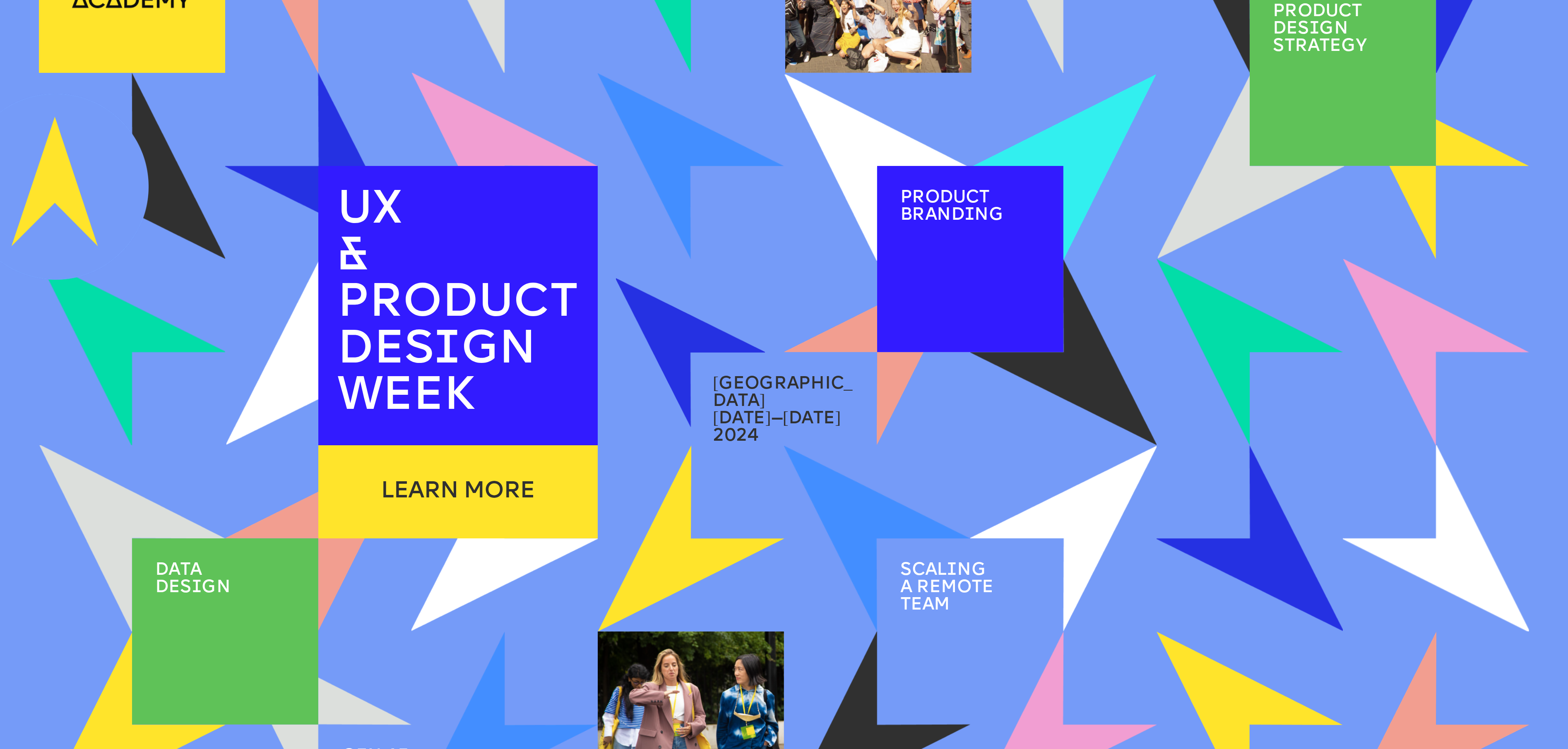
scroll to position [0, 0]
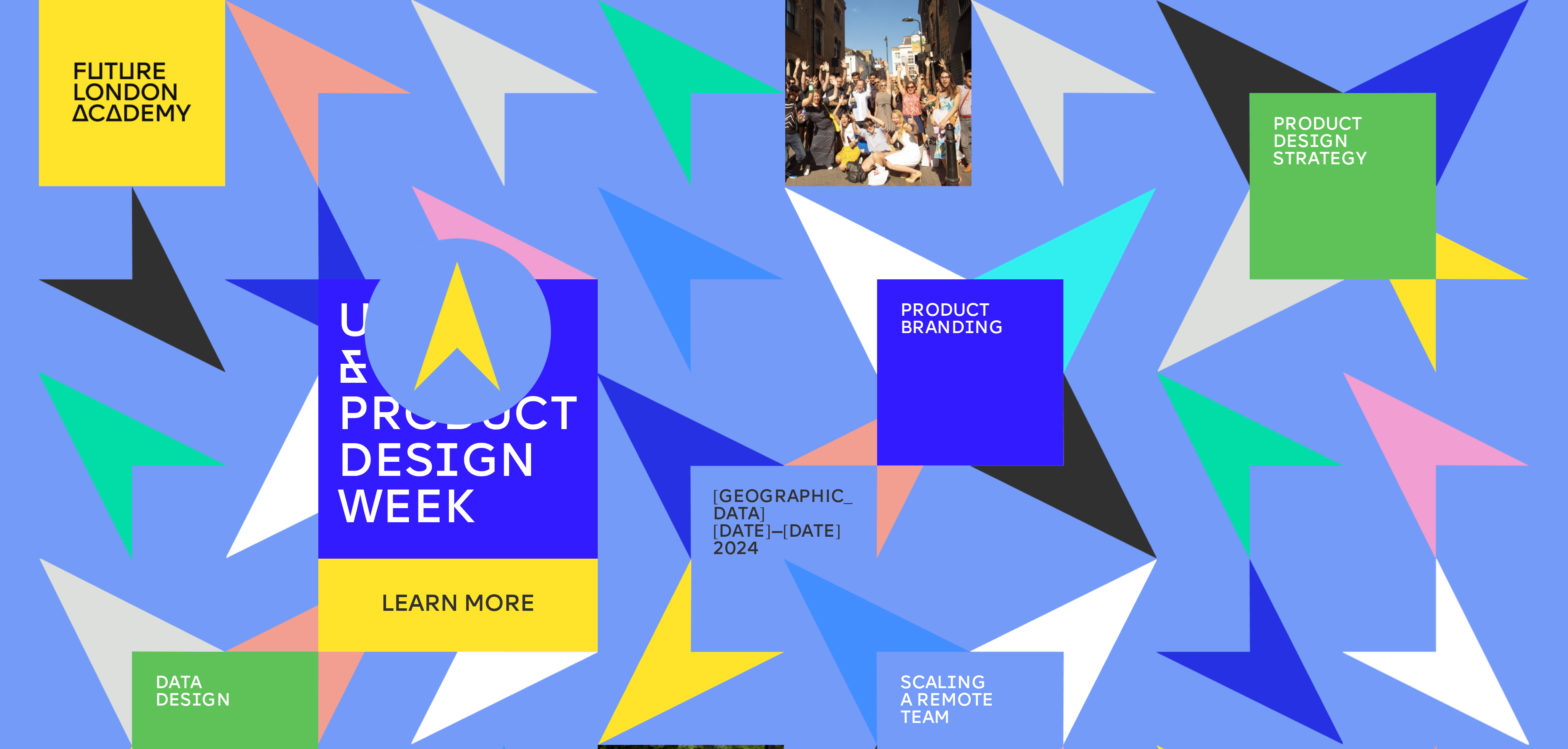
drag, startPoint x: 36, startPoint y: 261, endPoint x: 5, endPoint y: 663, distance: 403.2
click at [5, 374] on html "LEARN MORE Private Dinner [PERSON_NAME] & [PERSON_NAME] Office visit Bros&Co Ce…" at bounding box center [784, 374] width 1568 height 749
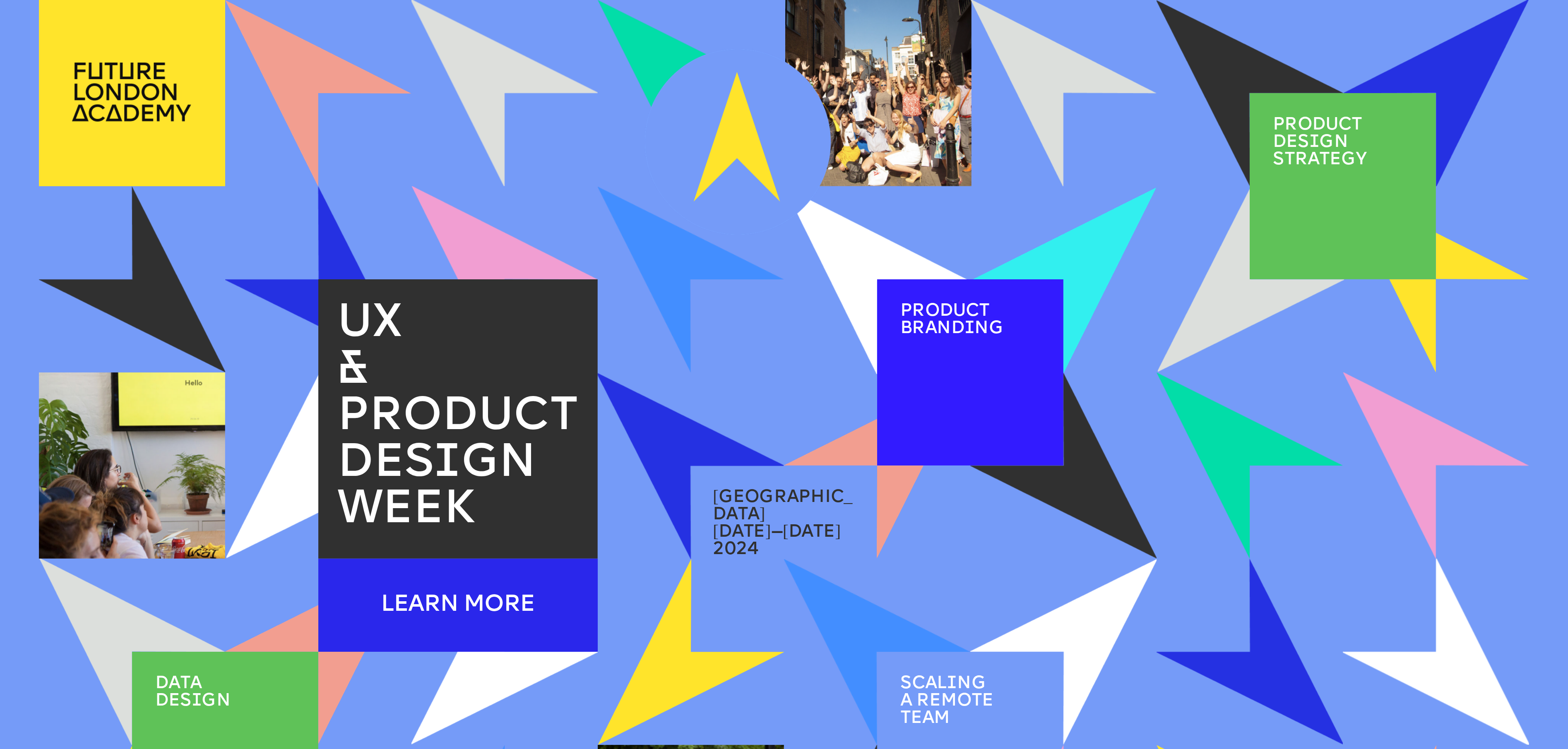
drag, startPoint x: 402, startPoint y: 362, endPoint x: 598, endPoint y: 653, distance: 350.9
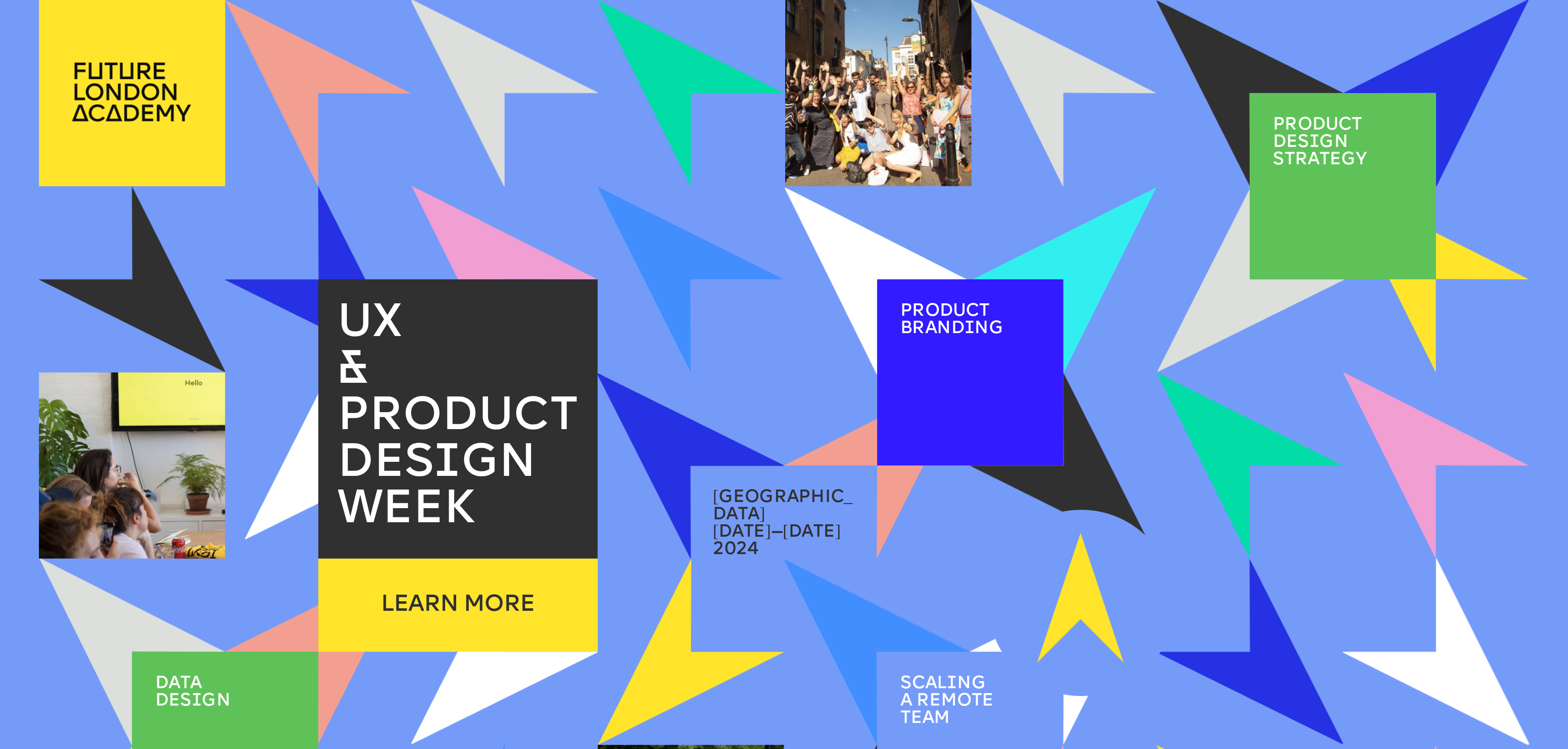
drag, startPoint x: 731, startPoint y: 167, endPoint x: 259, endPoint y: 496, distance: 575.3
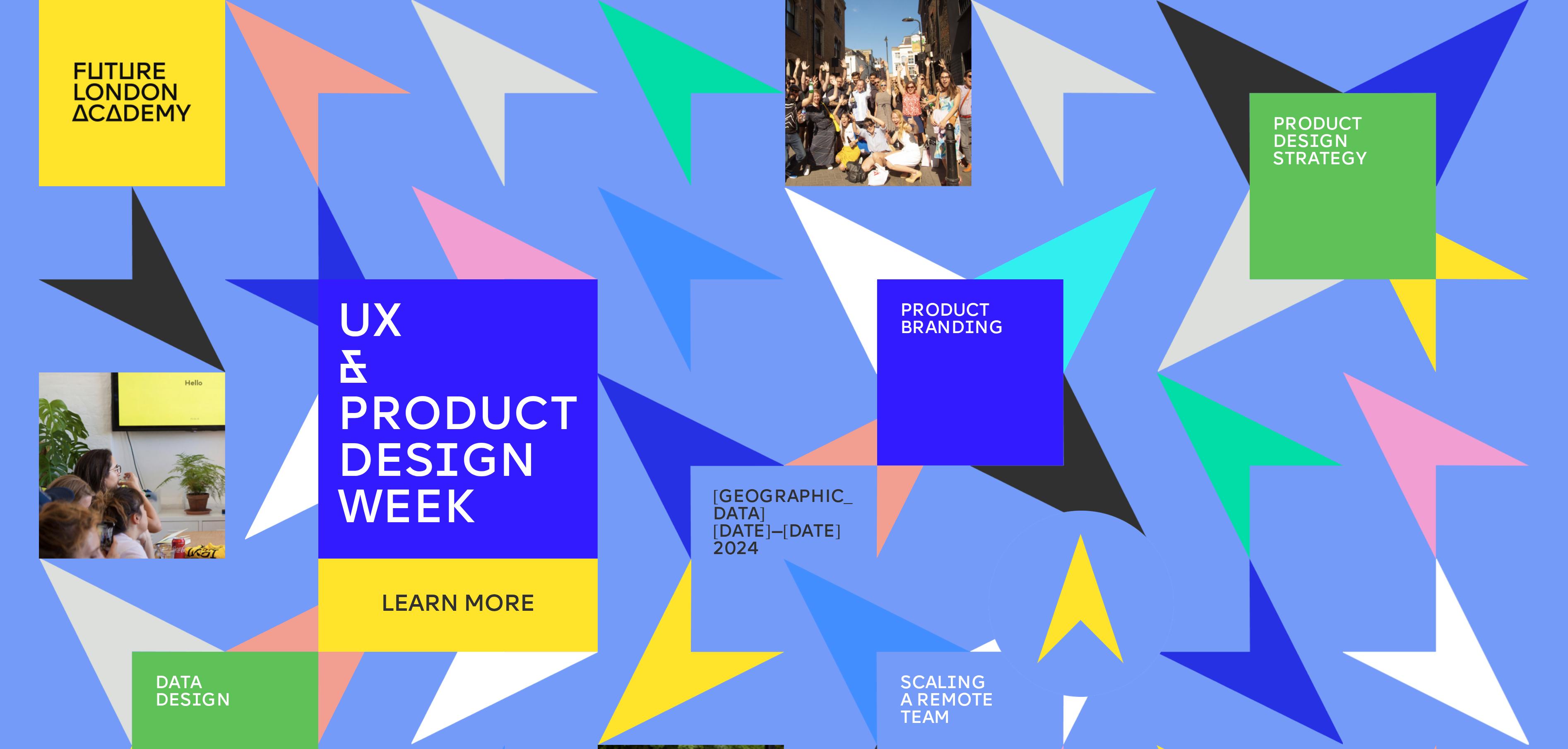
scroll to position [331, 0]
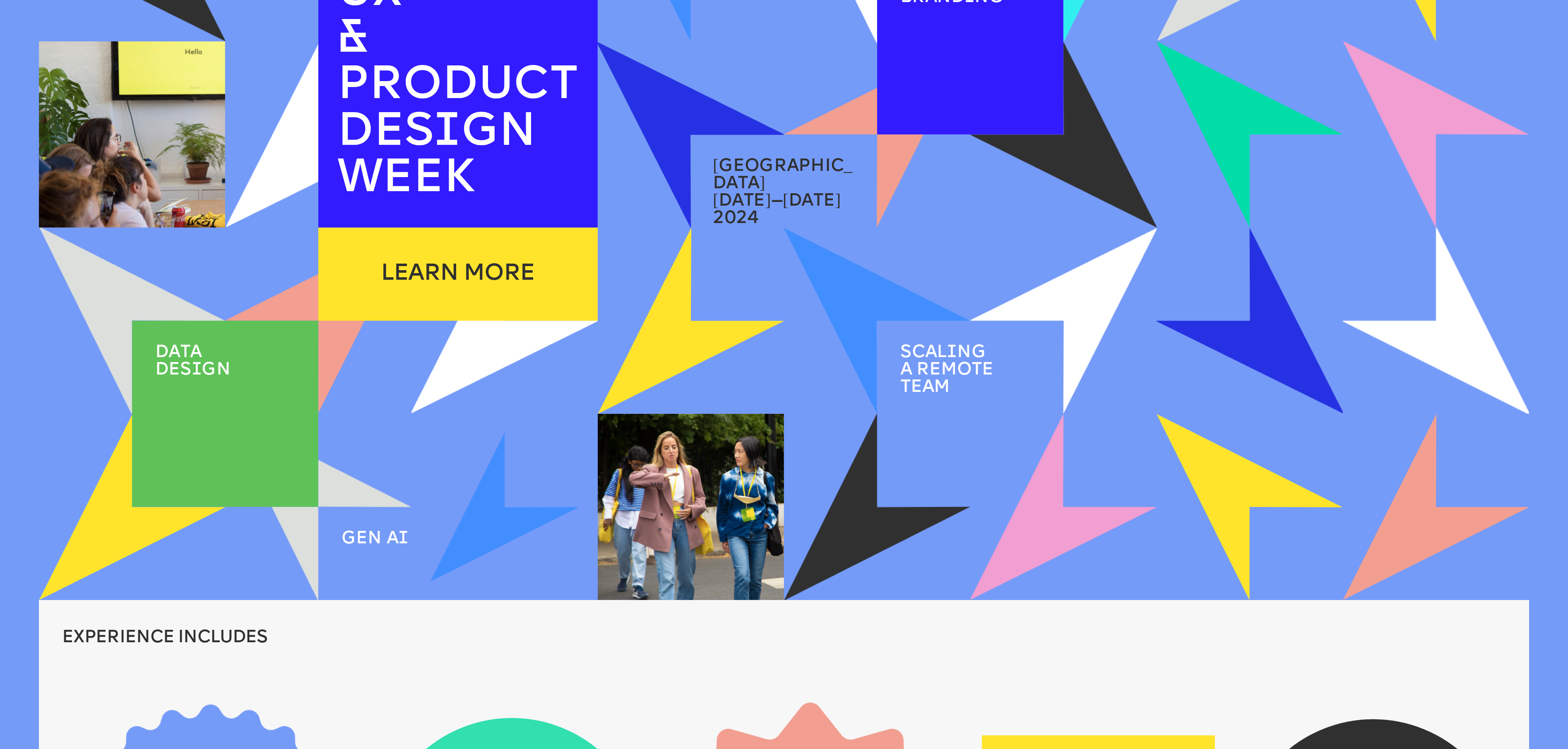
drag, startPoint x: 1034, startPoint y: 288, endPoint x: 460, endPoint y: 521, distance: 619.5
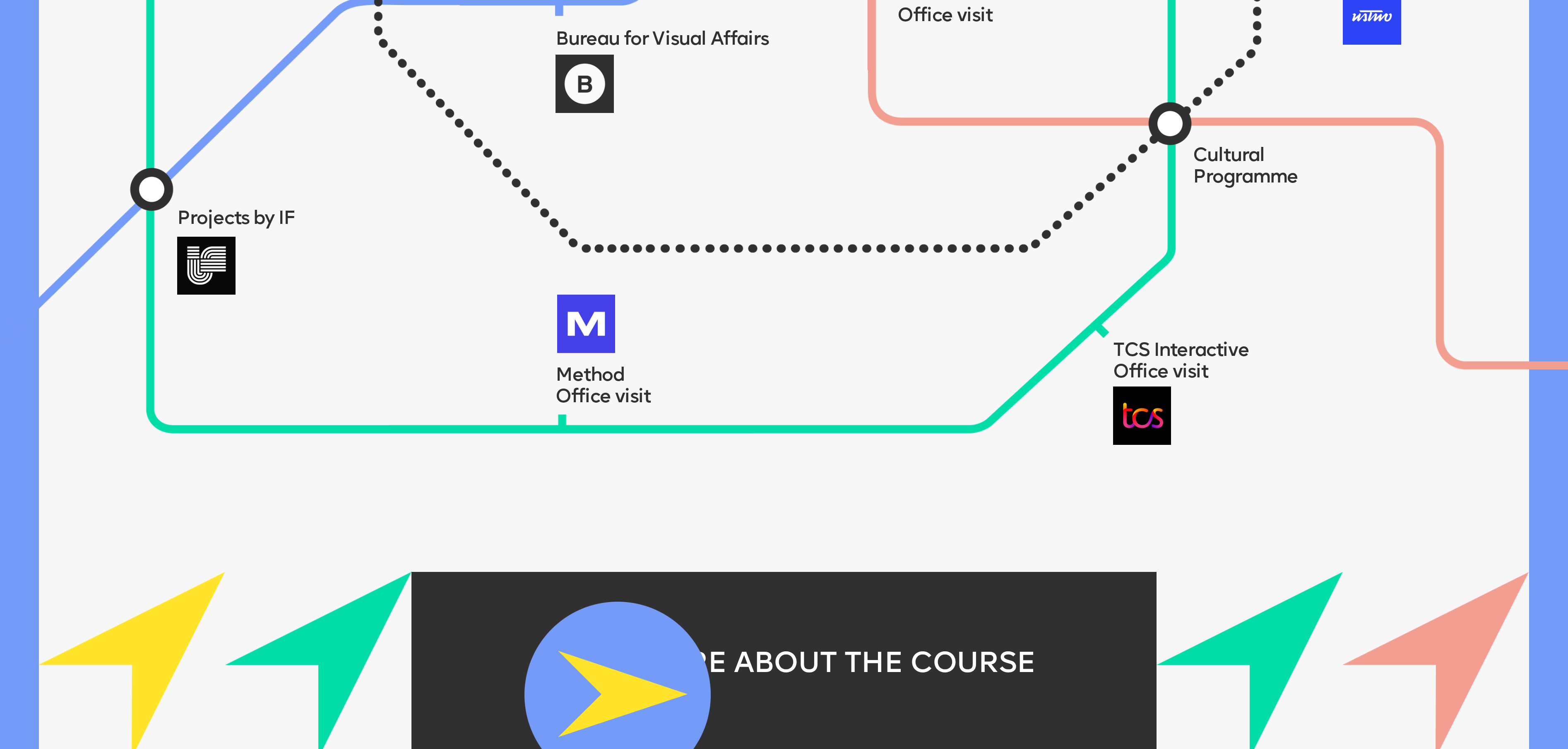
scroll to position [2182, 0]
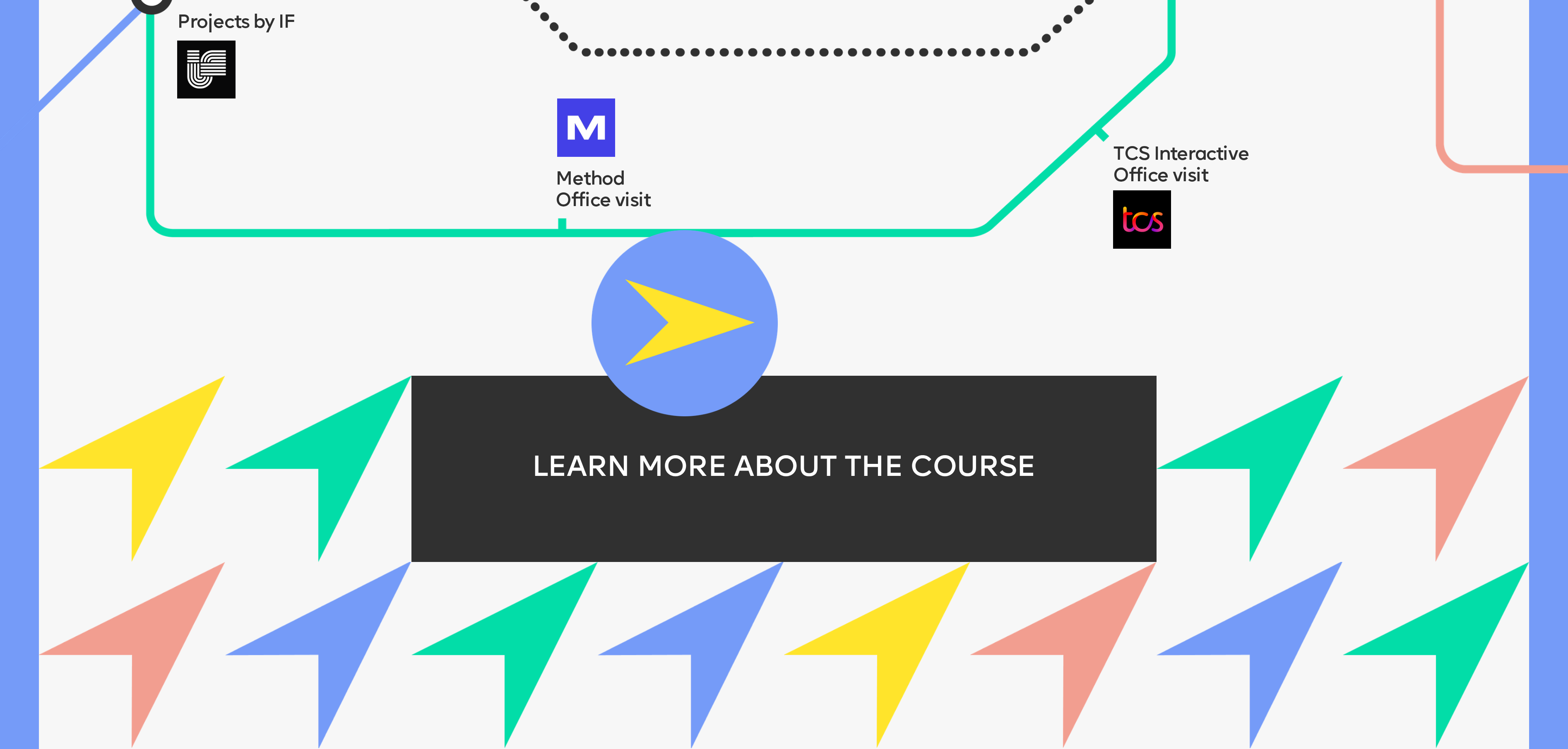
drag, startPoint x: 684, startPoint y: 495, endPoint x: 843, endPoint y: 171, distance: 360.9
click at [778, 230] on img at bounding box center [685, 323] width 186 height 186
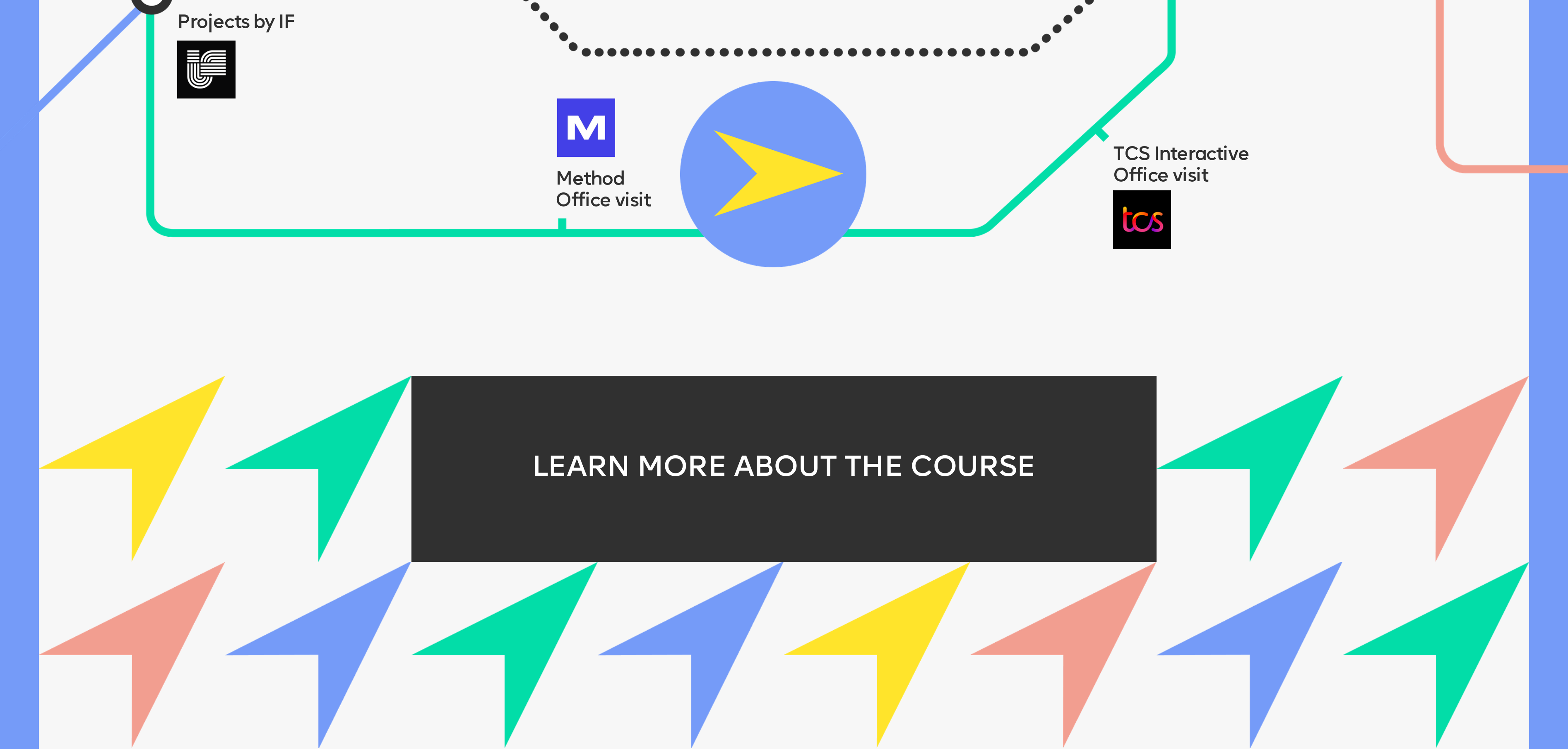
scroll to position [1851, 0]
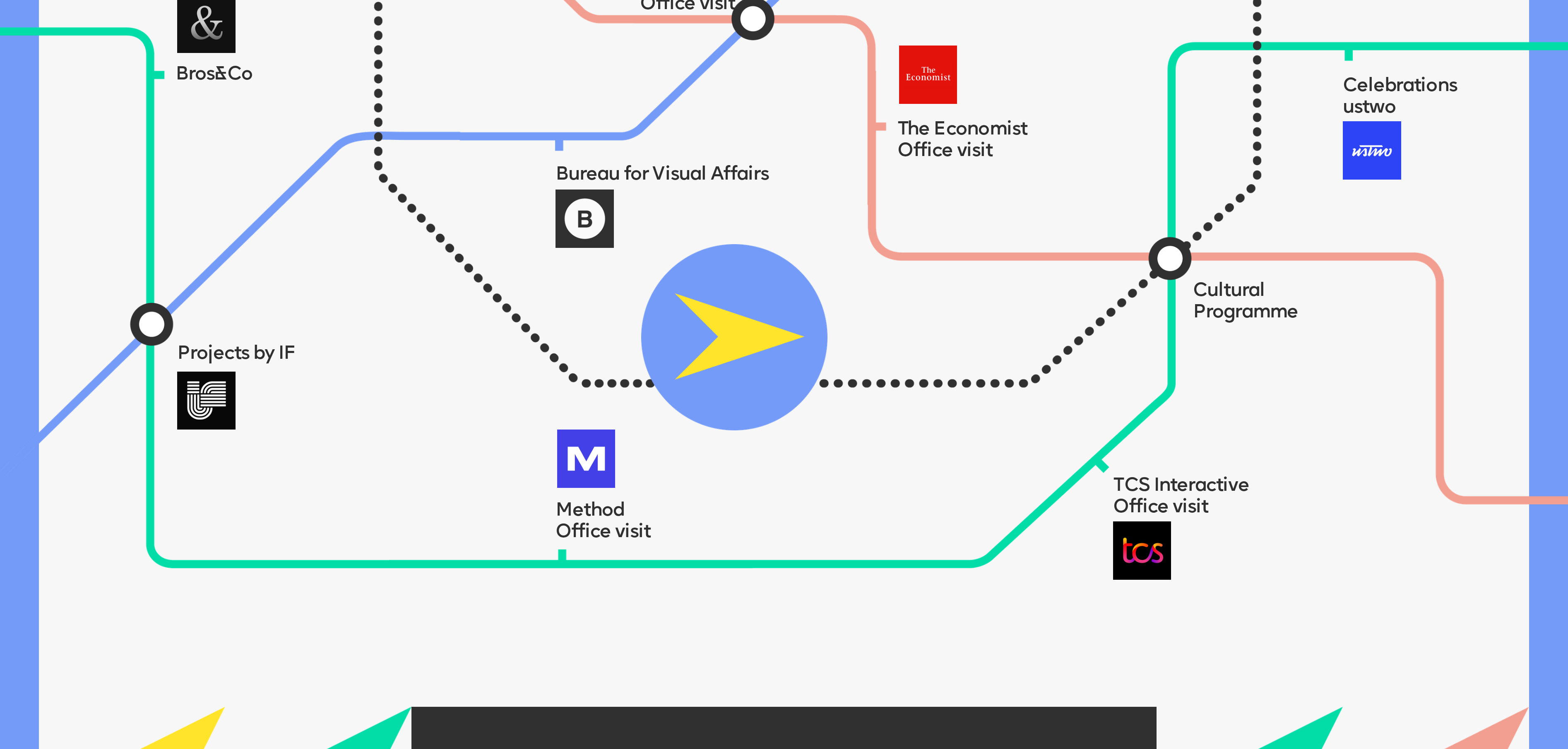
drag, startPoint x: 773, startPoint y: 454, endPoint x: 499, endPoint y: 155, distance: 405.6
click at [641, 244] on img at bounding box center [734, 337] width 186 height 186
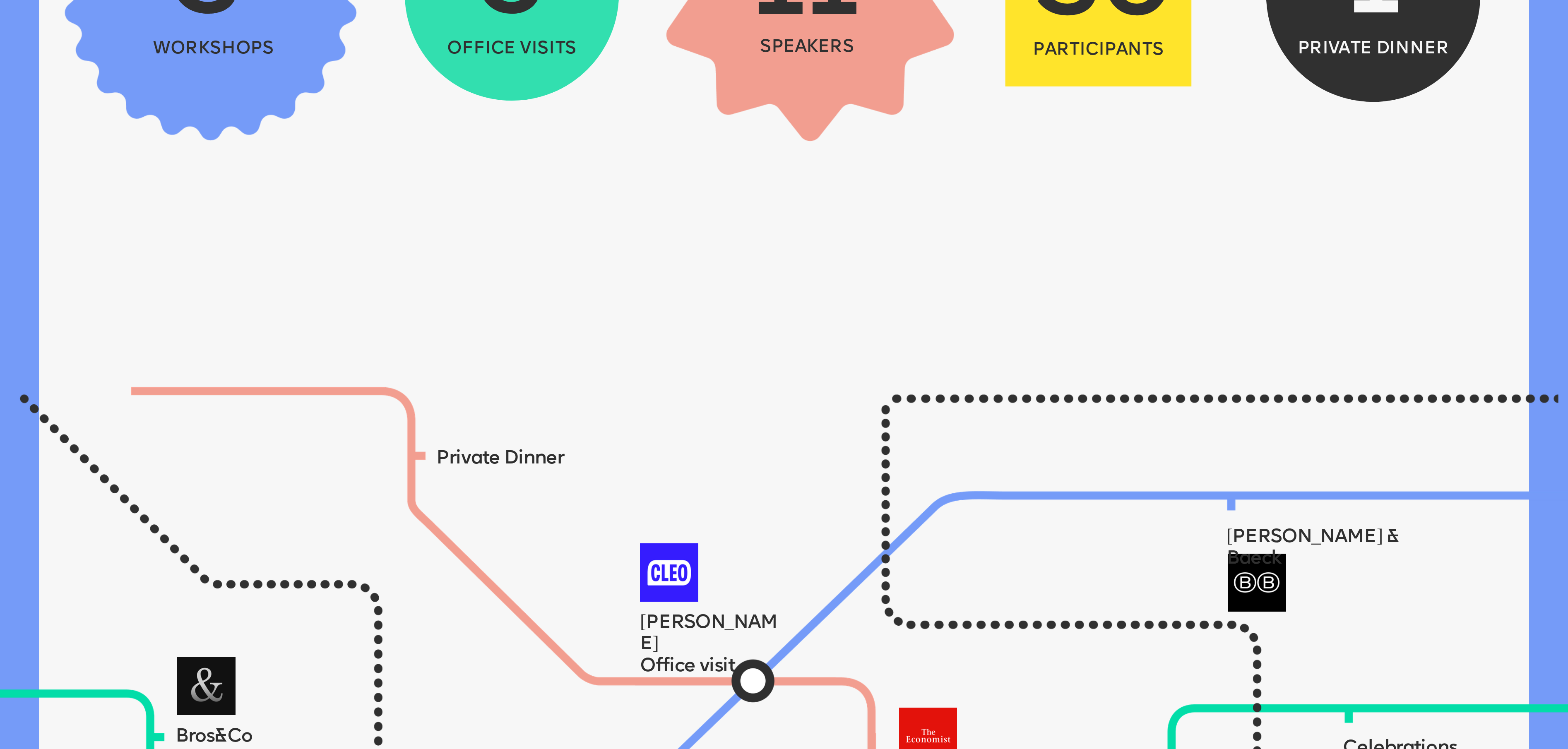
scroll to position [1520, 0]
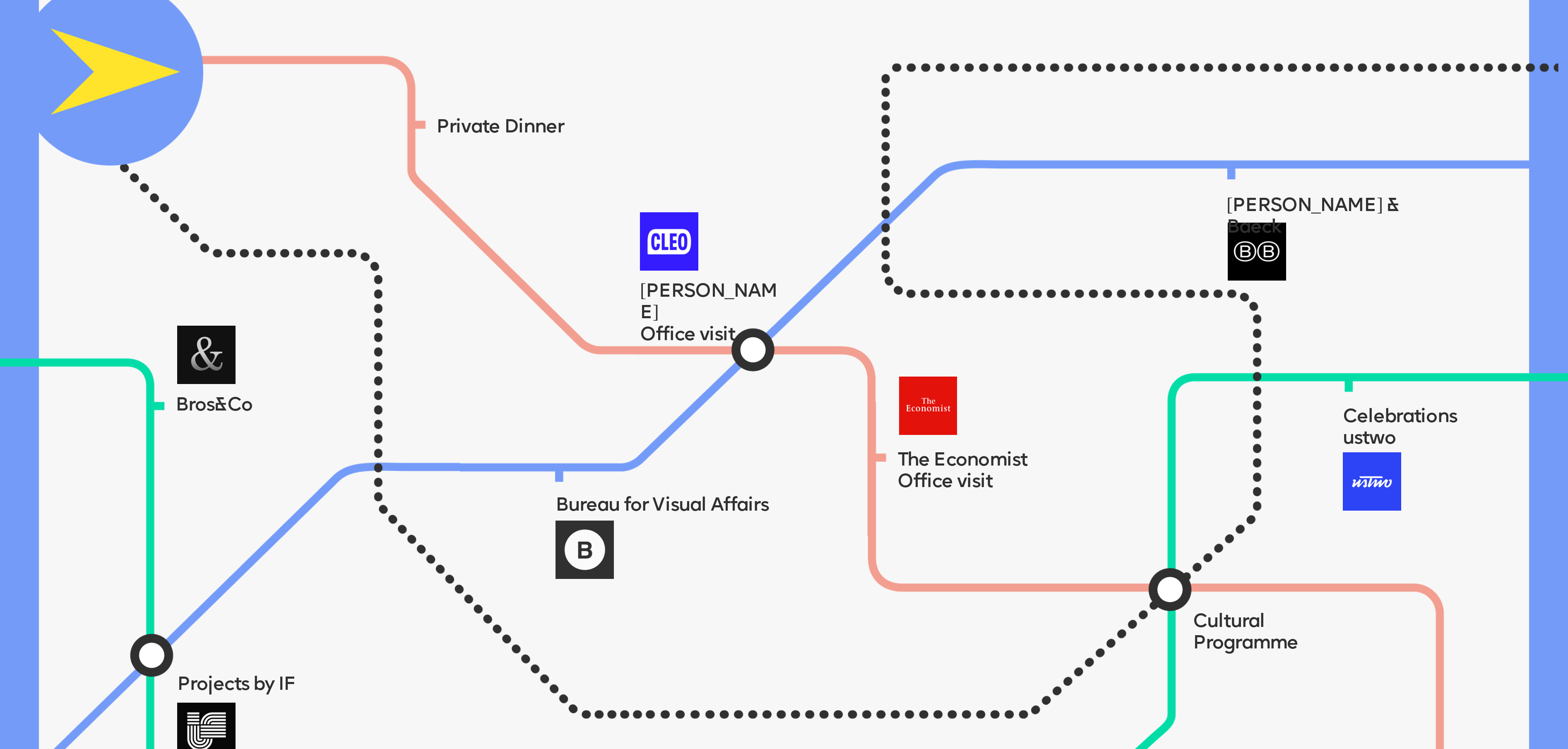
drag, startPoint x: 544, startPoint y: 496, endPoint x: 161, endPoint y: 50, distance: 587.9
click at [146, 42] on img at bounding box center [110, 73] width 186 height 186
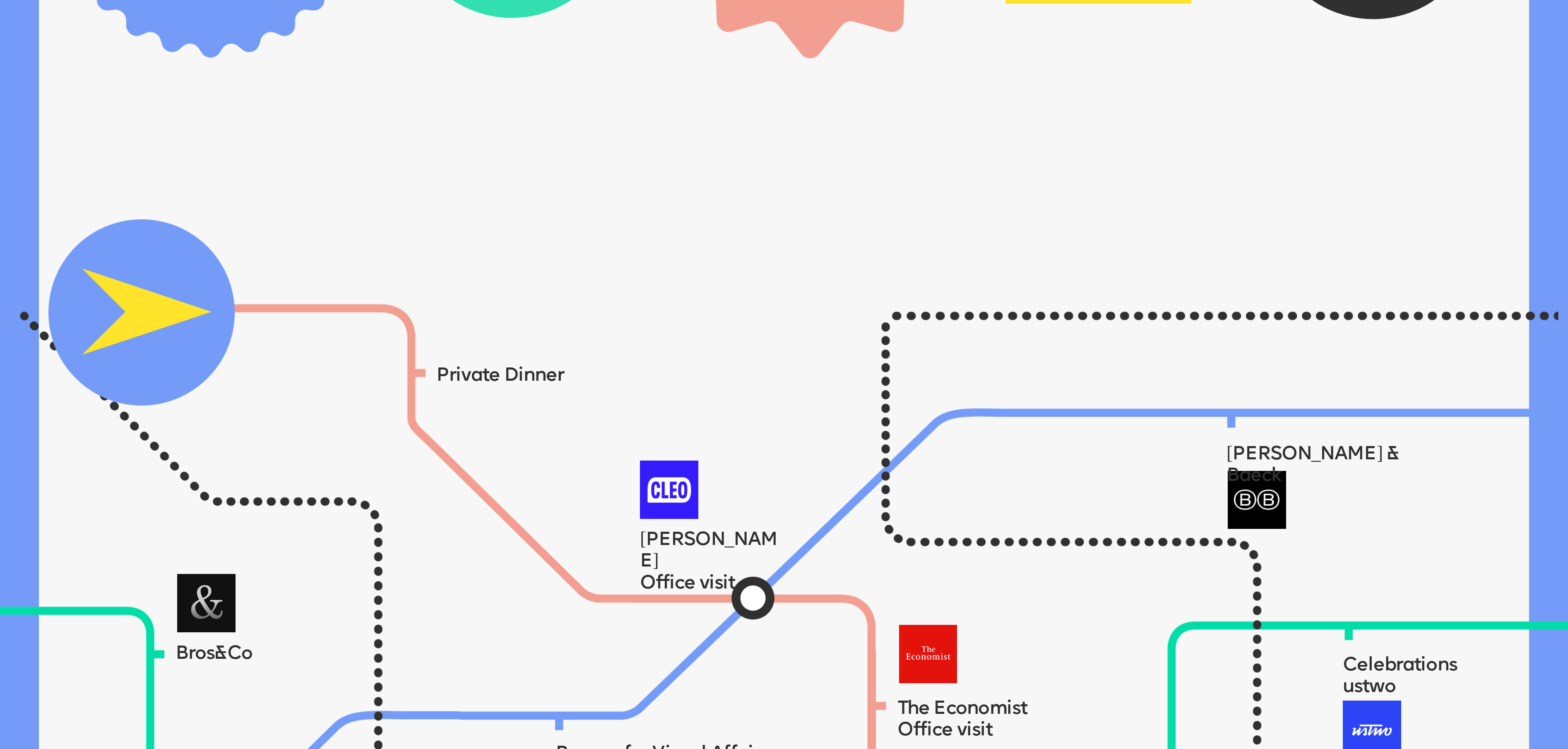
drag, startPoint x: 139, startPoint y: 304, endPoint x: 166, endPoint y: 296, distance: 28.2
click at [166, 296] on img at bounding box center [142, 312] width 186 height 186
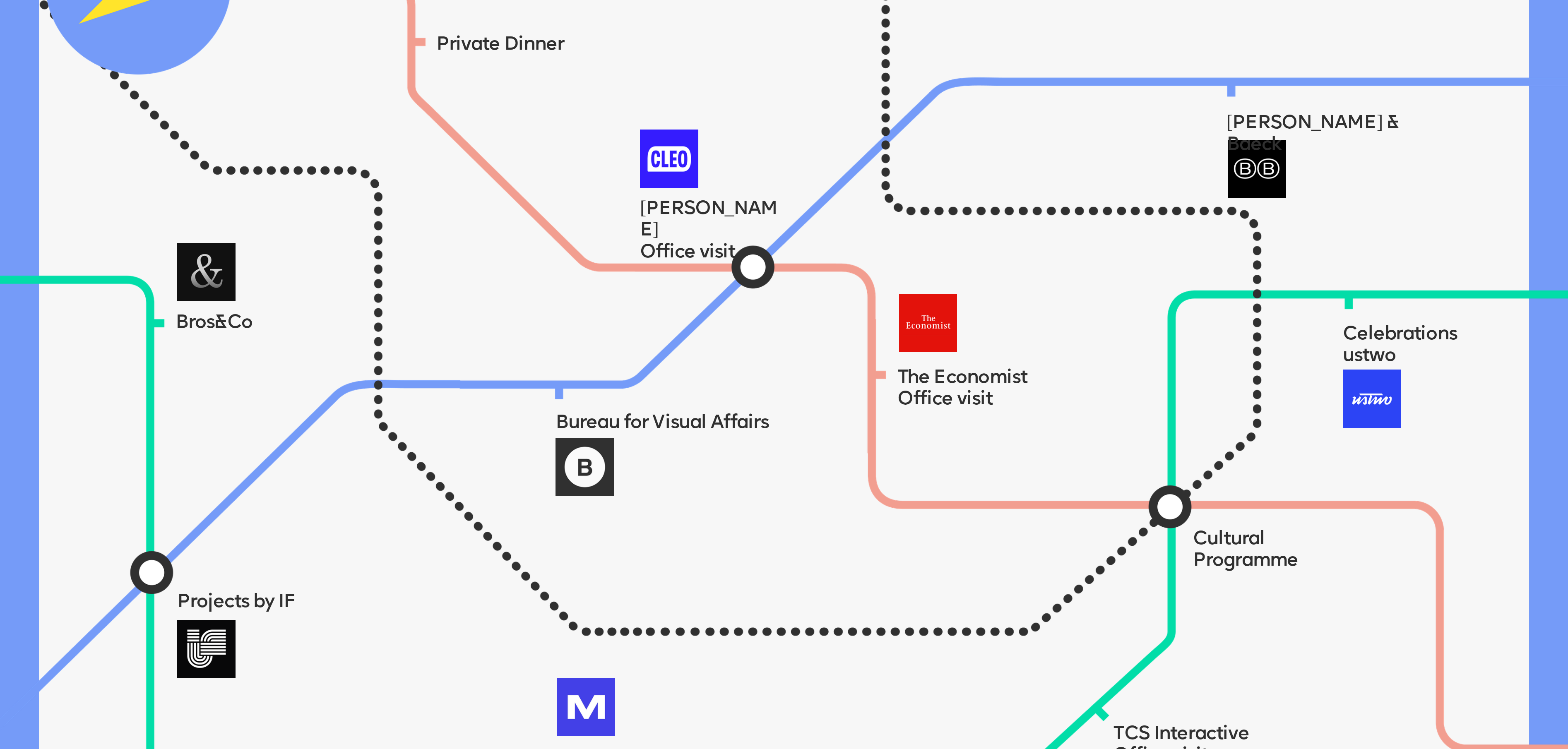
scroll to position [1437, 0]
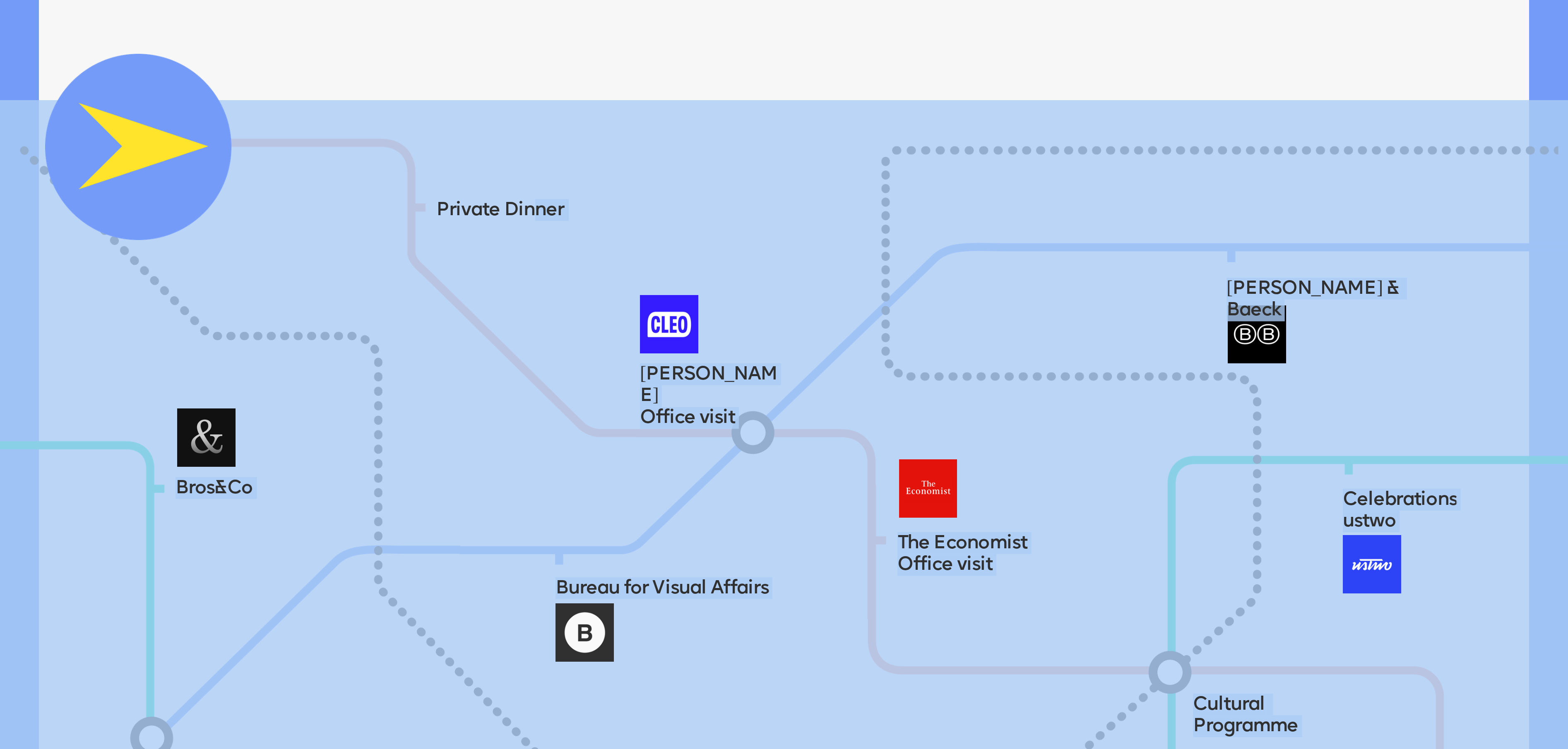
drag, startPoint x: 528, startPoint y: 218, endPoint x: 574, endPoint y: 214, distance: 46.2
click at [574, 214] on div "LEARN MORE Private Dinner [PERSON_NAME] & [PERSON_NAME] Office visit Bros&Co Ce…" at bounding box center [784, 28] width 1490 height 2930
drag, startPoint x: 574, startPoint y: 214, endPoint x: 686, endPoint y: 213, distance: 112.0
click at [686, 213] on img at bounding box center [812, 579] width 1969 height 957
click at [648, 244] on img at bounding box center [812, 579] width 1969 height 957
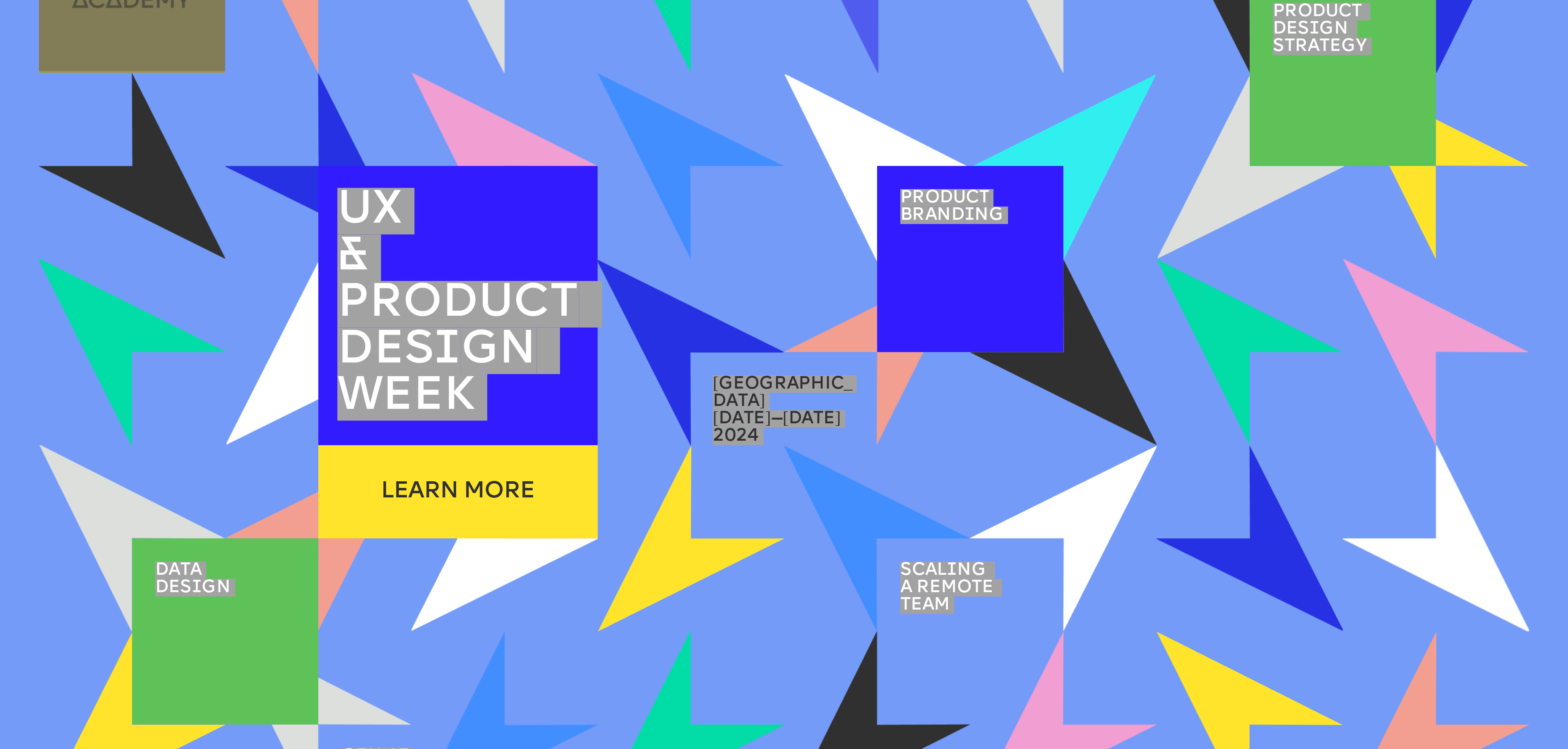
scroll to position [0, 0]
